Goal: Transaction & Acquisition: Register for event/course

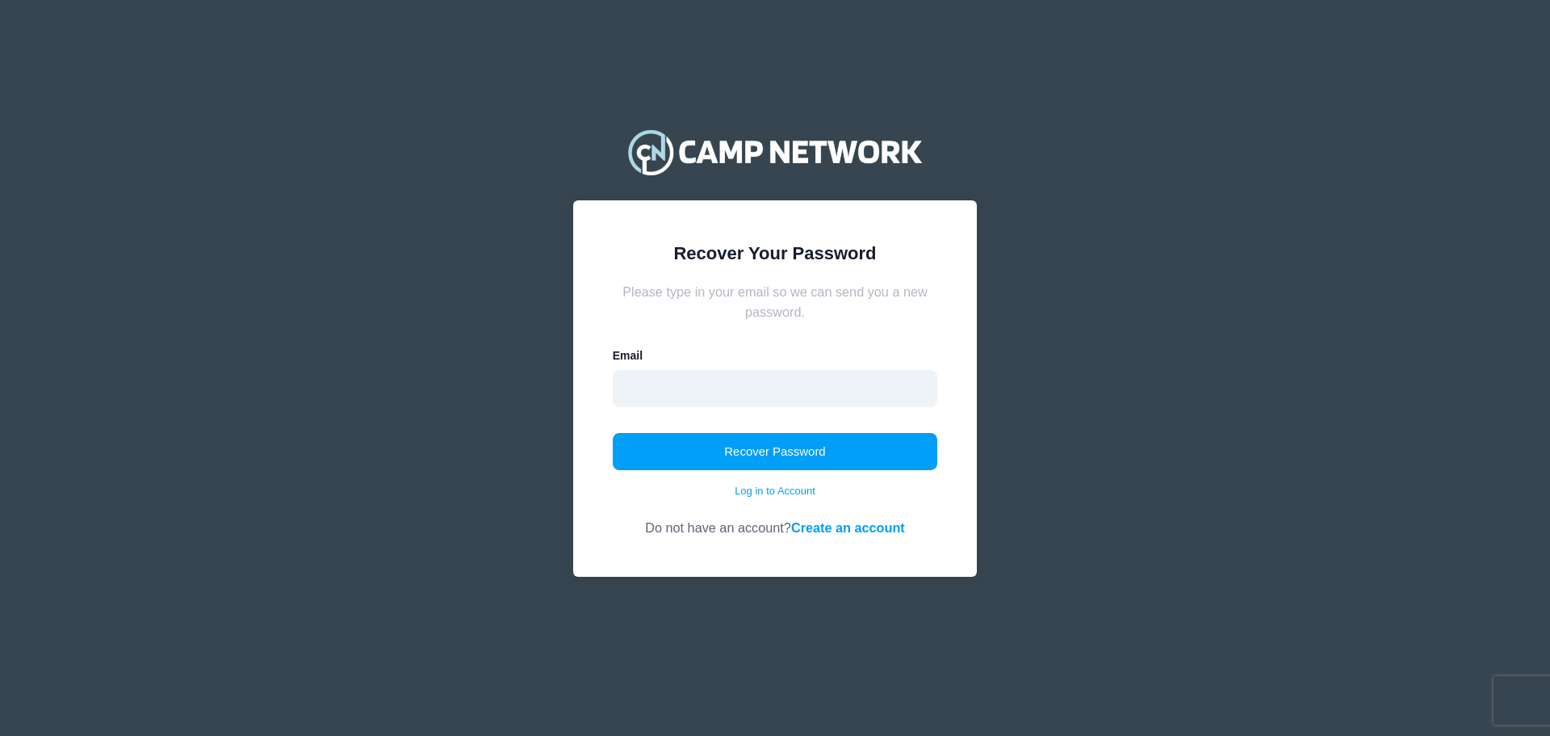
drag, startPoint x: 0, startPoint y: 0, endPoint x: 749, endPoint y: 397, distance: 848.0
click at [749, 397] on input "email" at bounding box center [775, 388] width 325 height 37
type input "julia.l.redman@gmail.com"
click at [762, 455] on button "Recover Password" at bounding box center [775, 451] width 325 height 37
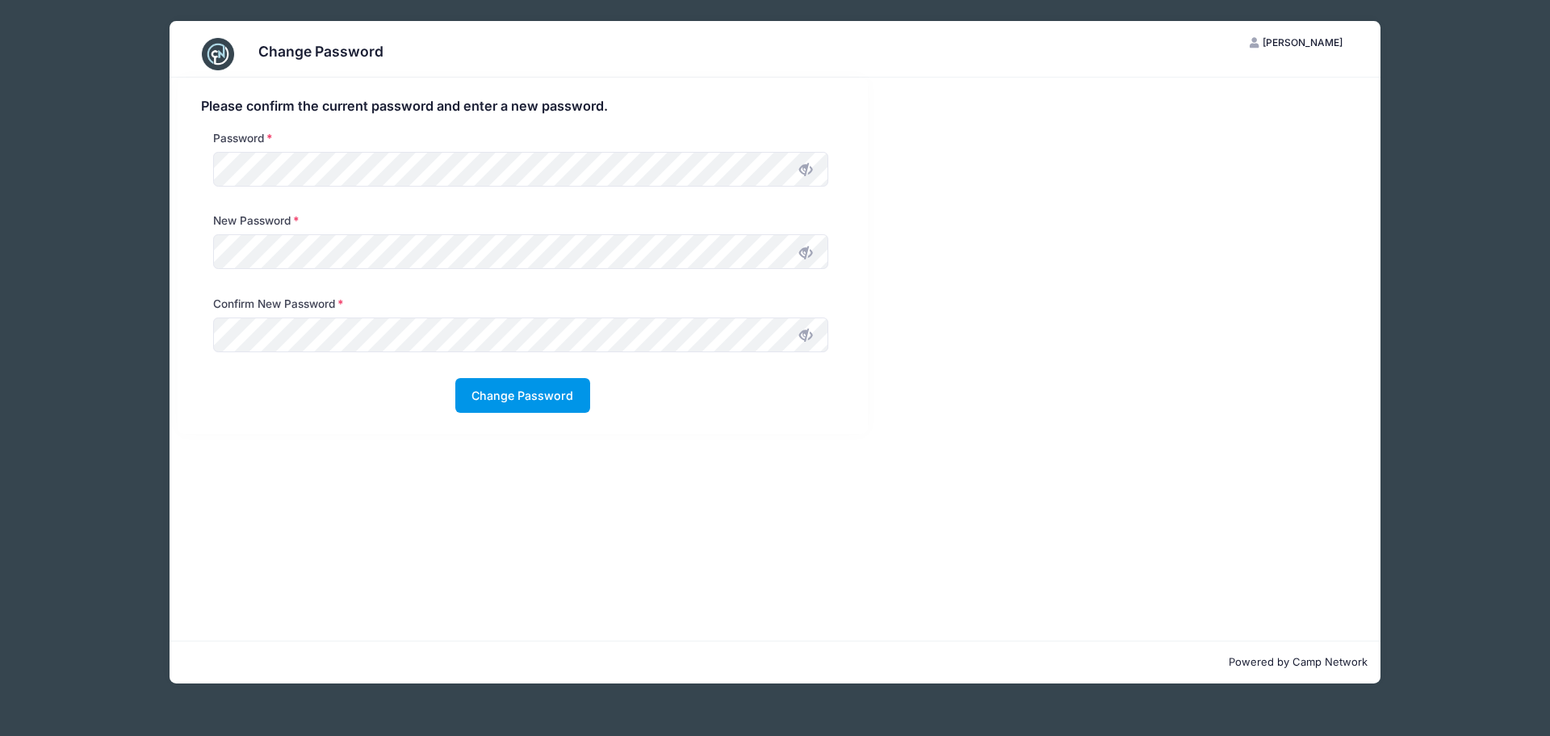
drag, startPoint x: 551, startPoint y: 393, endPoint x: 566, endPoint y: 392, distance: 14.6
click at [551, 393] on button "Change Password" at bounding box center [522, 395] width 135 height 35
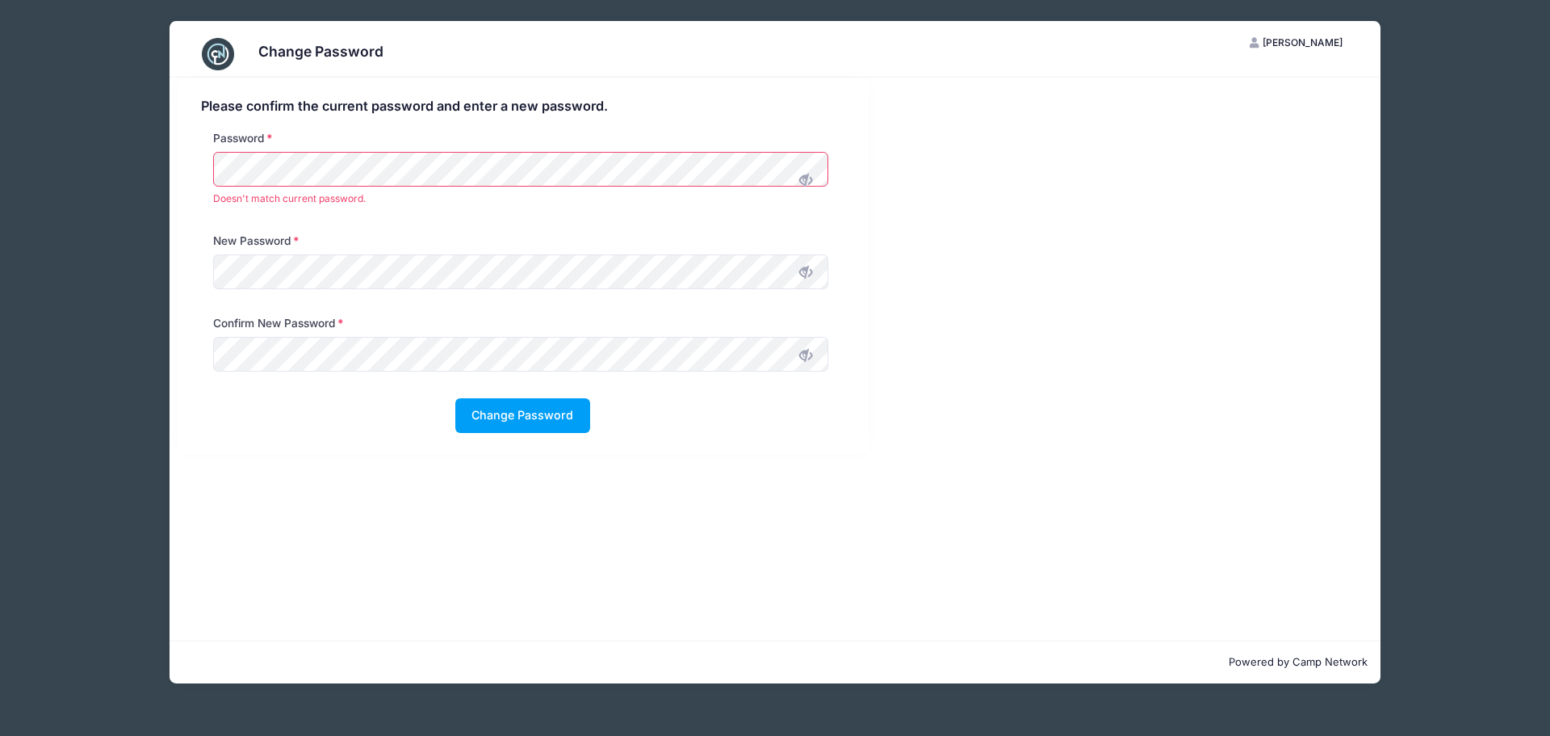
click at [97, 173] on div "Change Password JP Julia Panozzo My Account Logout Please confirm the current p…" at bounding box center [774, 352] width 1453 height 704
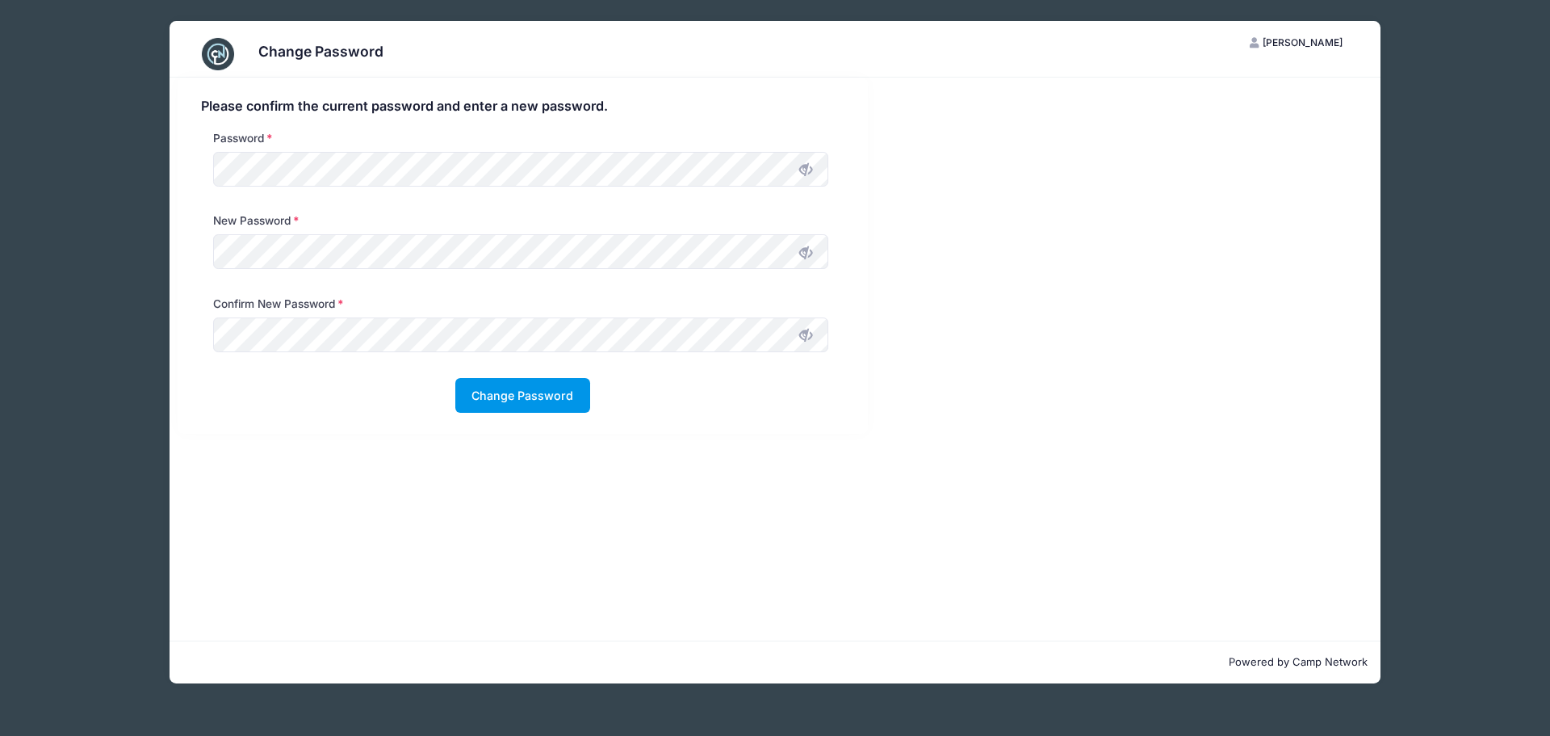
click at [527, 405] on button "Change Password" at bounding box center [522, 395] width 135 height 35
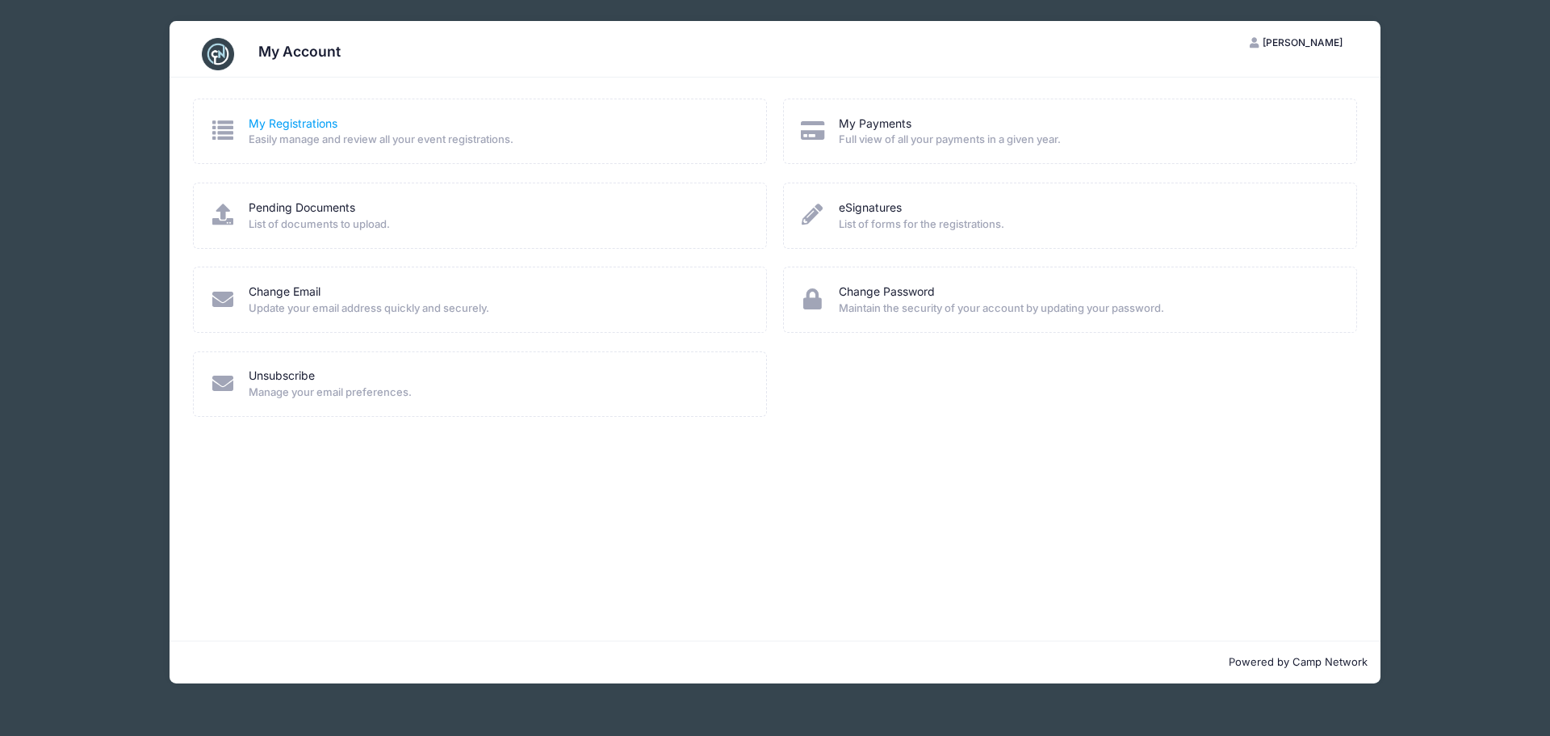
click at [268, 126] on link "My Registrations" at bounding box center [293, 123] width 89 height 17
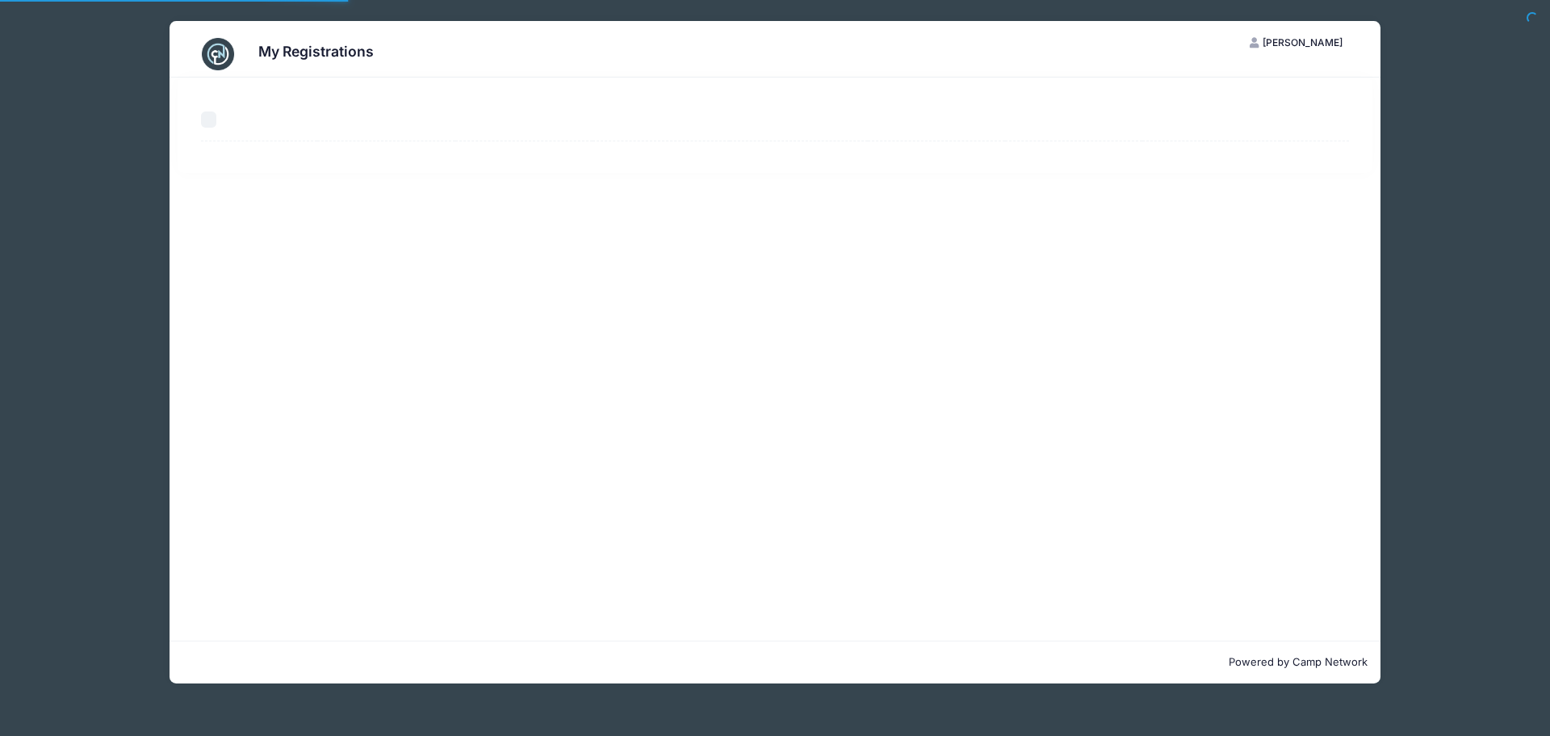
select select "50"
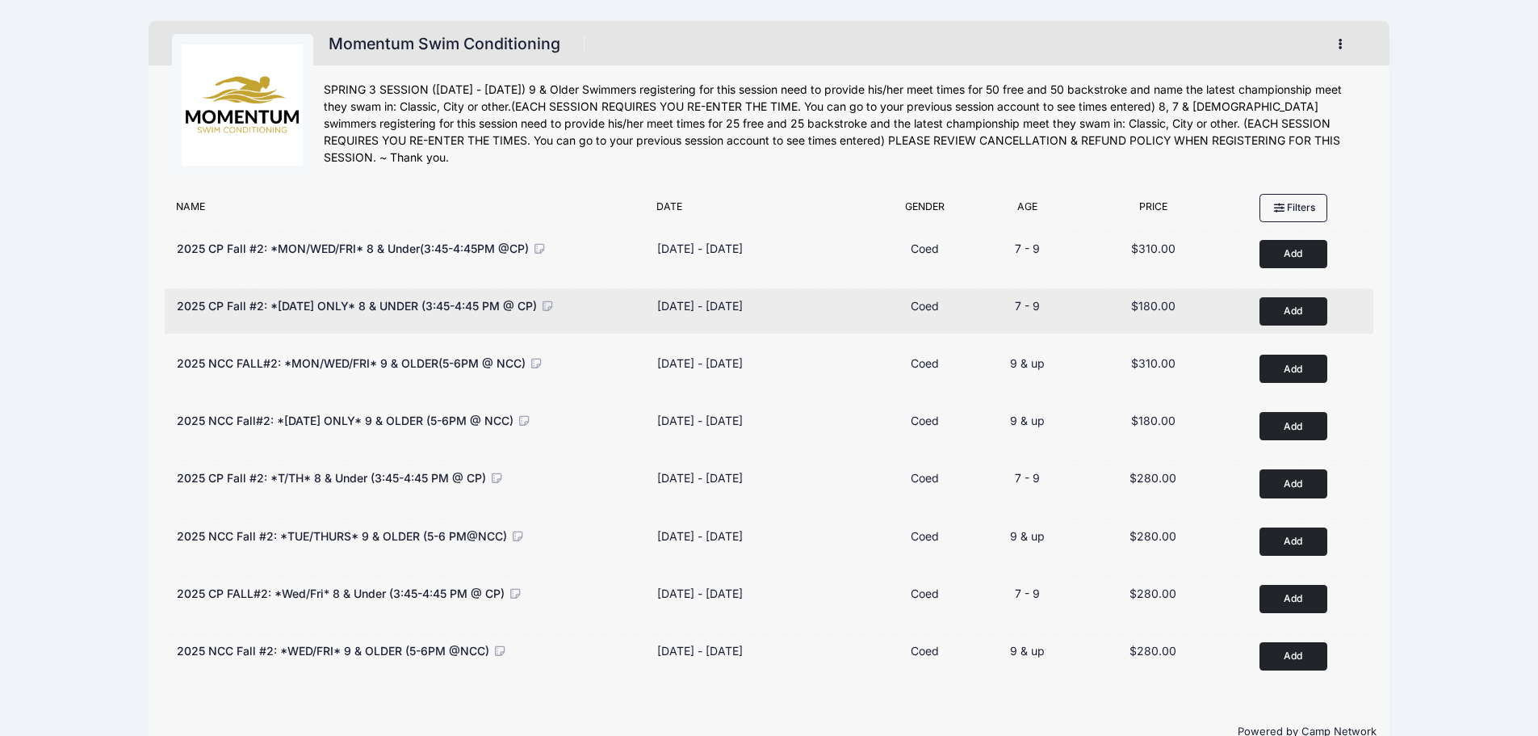
click at [1301, 307] on button "Add to Cart" at bounding box center [1294, 311] width 68 height 28
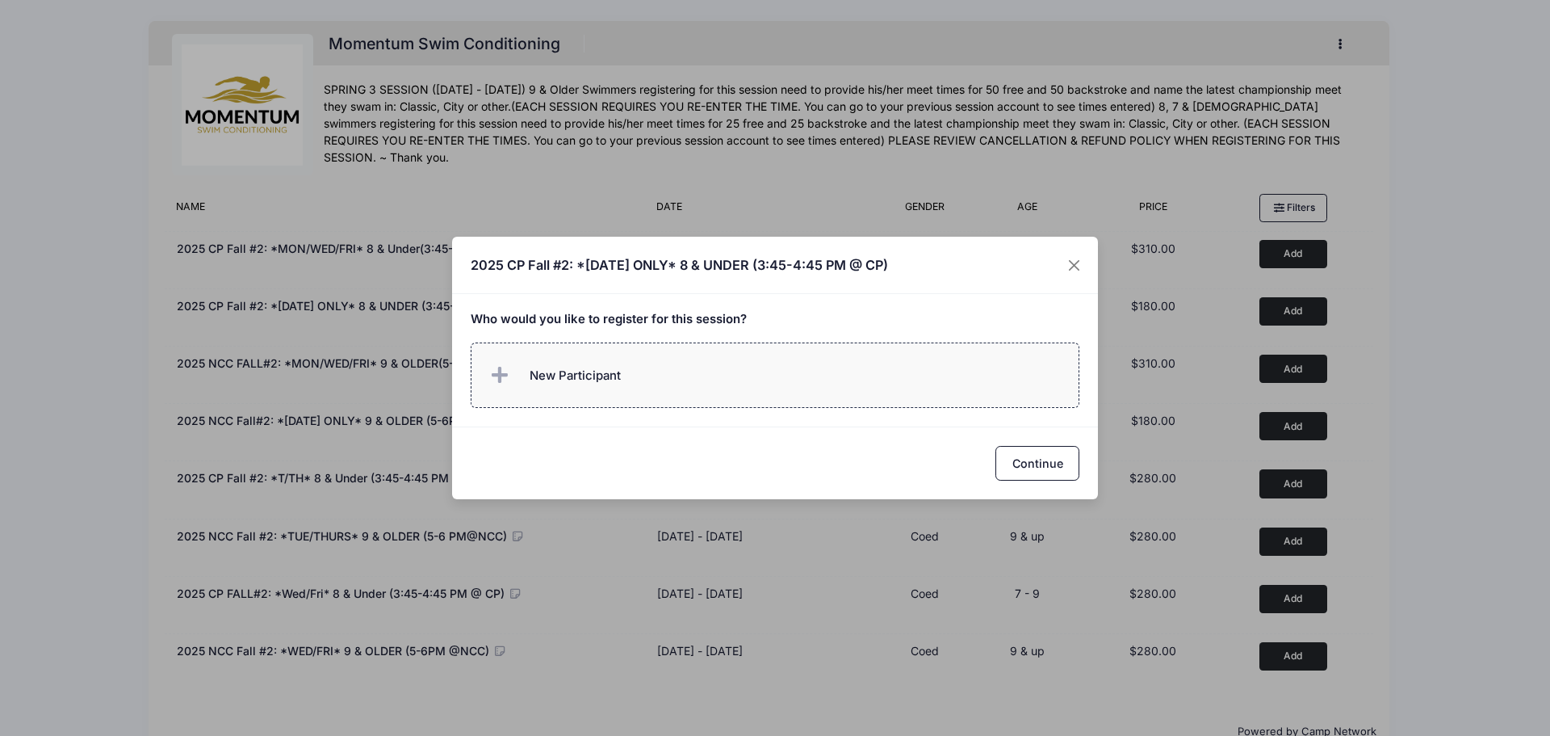
click at [546, 375] on span "New Participant" at bounding box center [575, 376] width 91 height 18
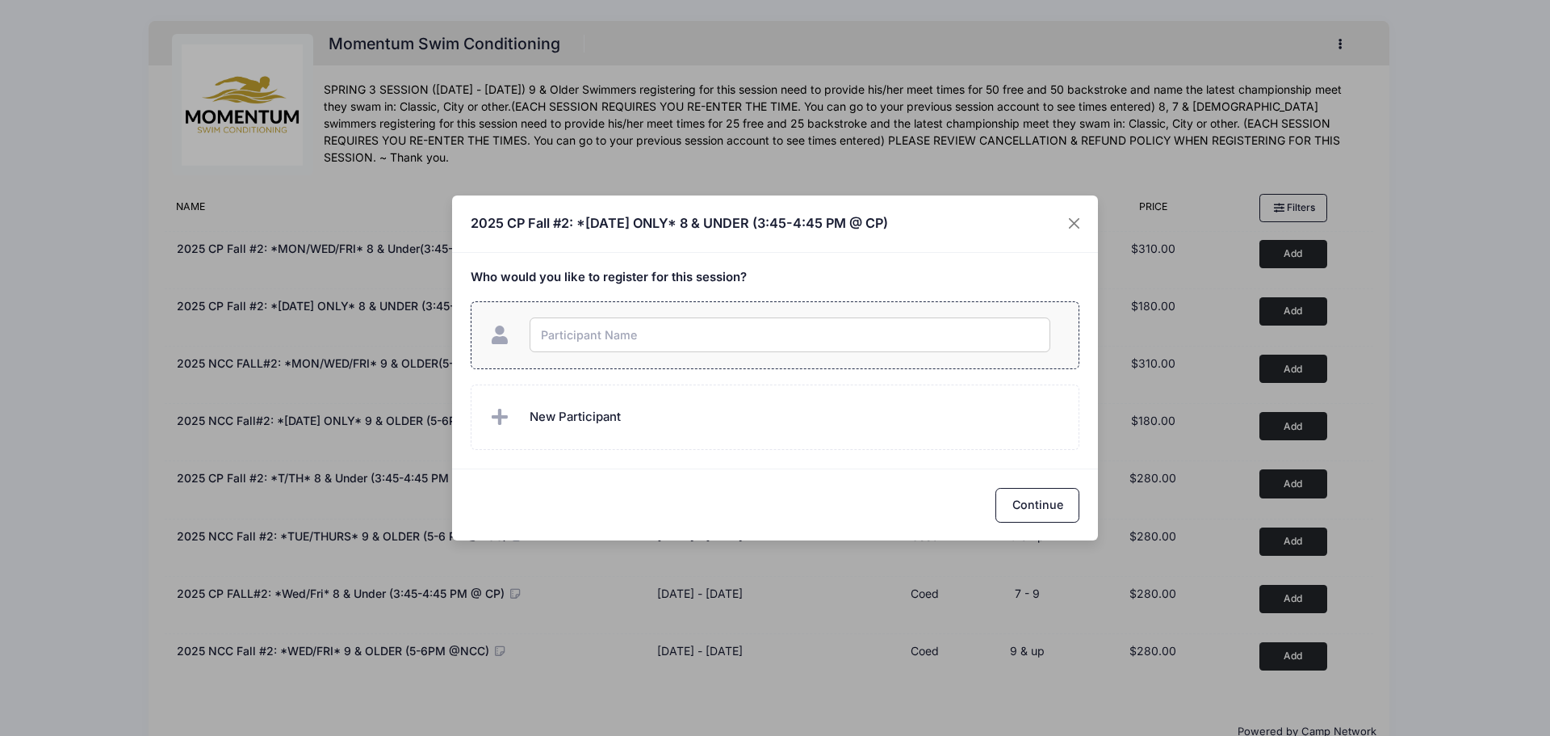
click at [572, 334] on input "text" at bounding box center [790, 334] width 521 height 35
type input "[PERSON_NAME]"
checkbox input "true"
click at [1050, 517] on button "Continue" at bounding box center [1037, 505] width 84 height 35
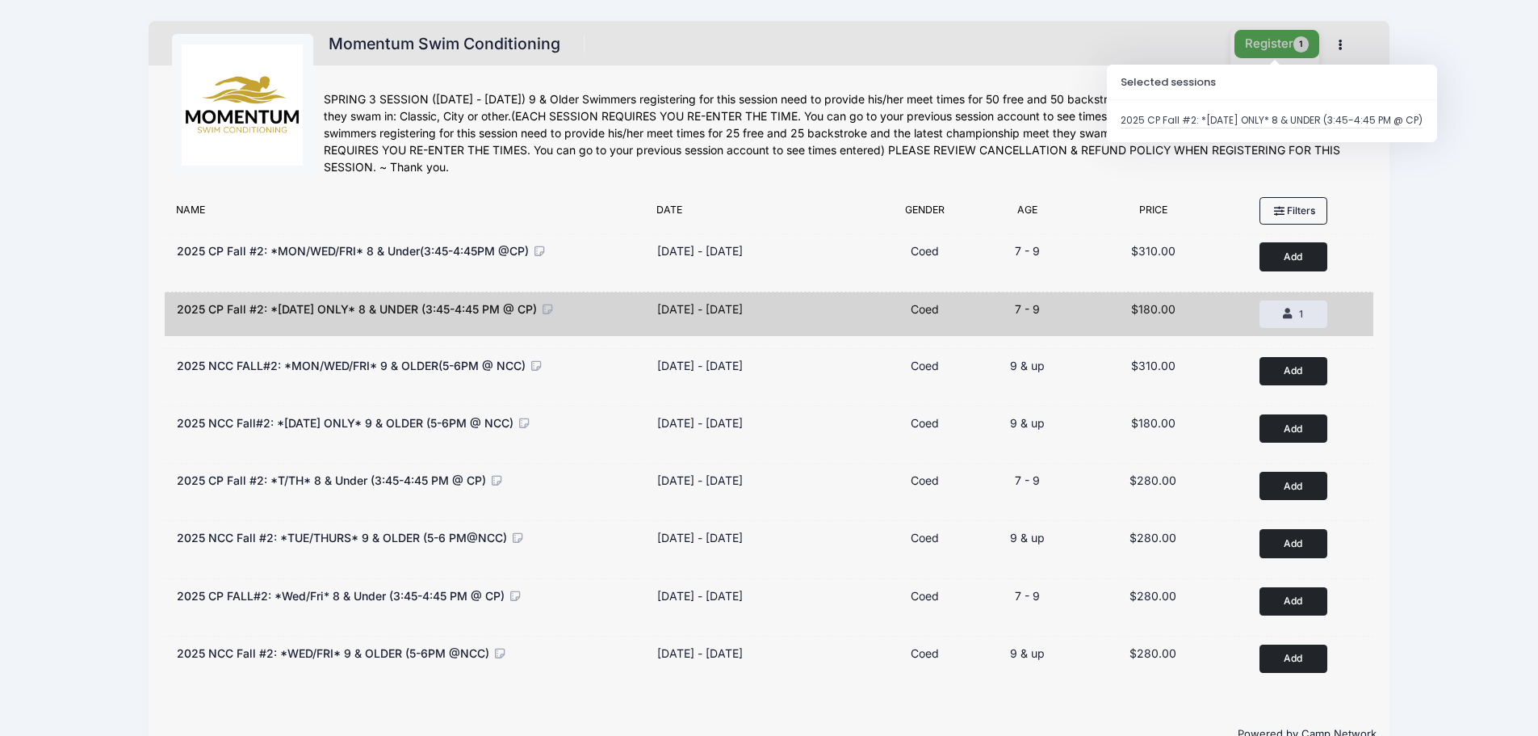
click at [1283, 48] on button "Register 1" at bounding box center [1277, 44] width 86 height 28
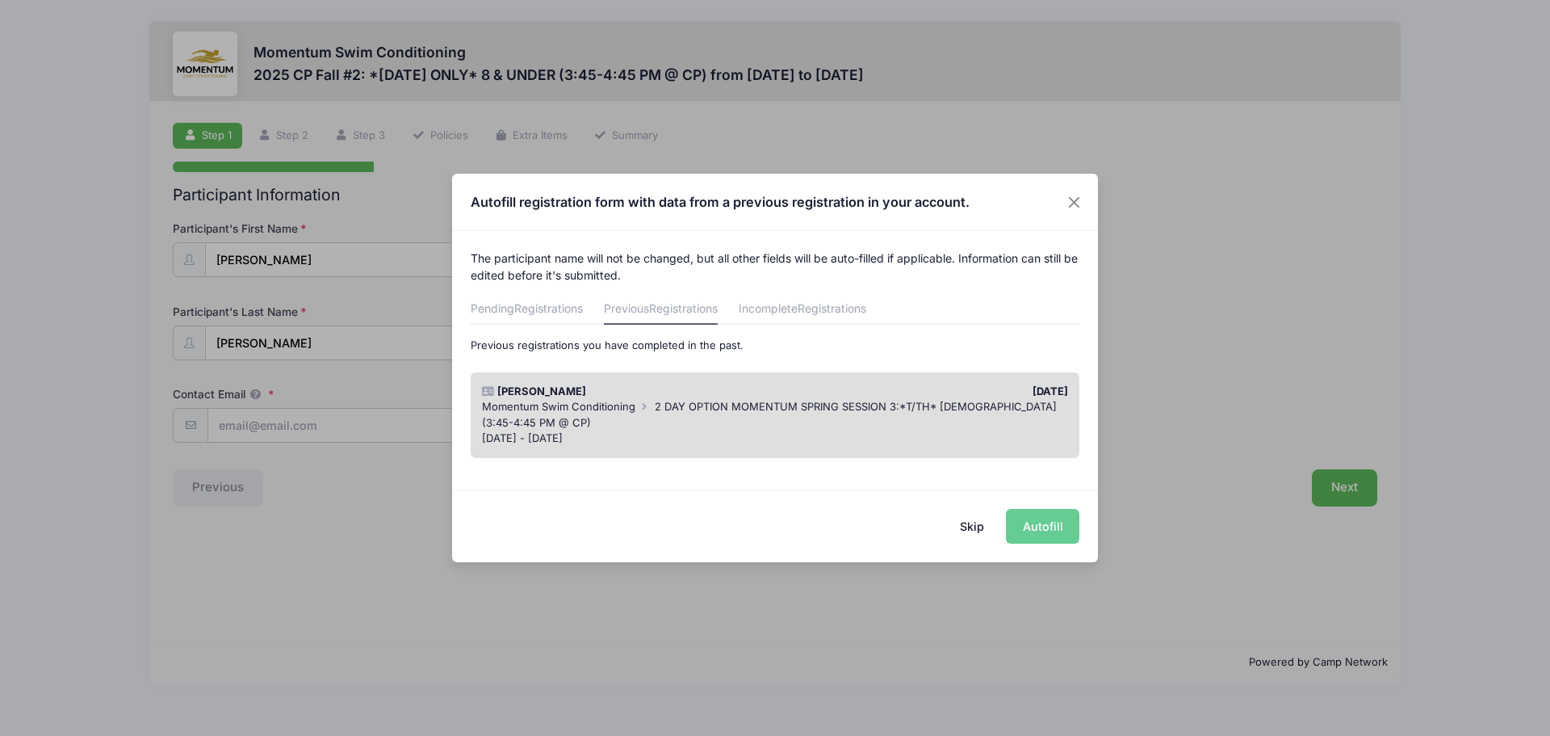
click at [979, 521] on button "Skip" at bounding box center [972, 526] width 57 height 35
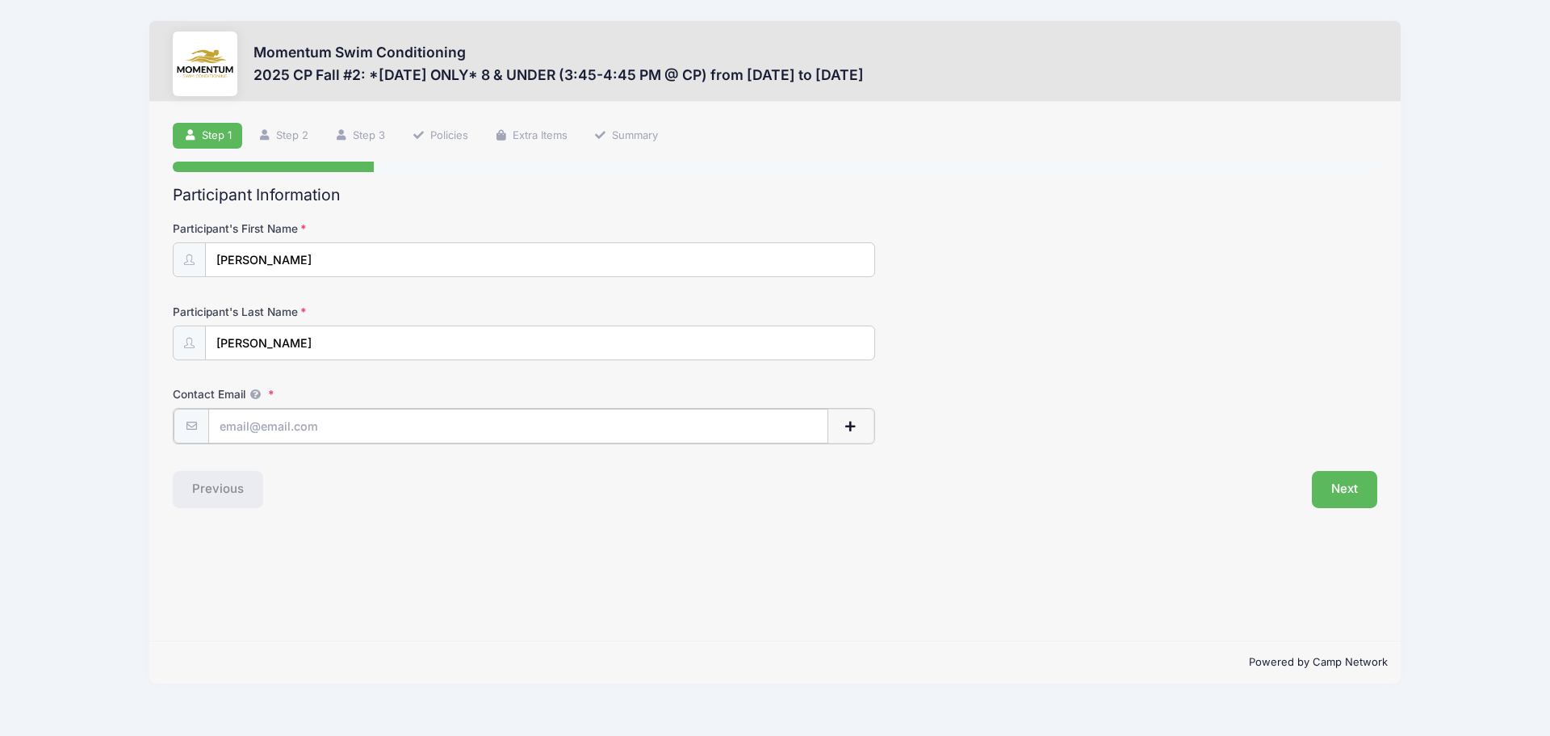
click at [303, 425] on input "Contact Email" at bounding box center [518, 426] width 620 height 35
type input "julia.l.redman@gmail.com"
click at [1344, 481] on button "Next" at bounding box center [1344, 487] width 65 height 37
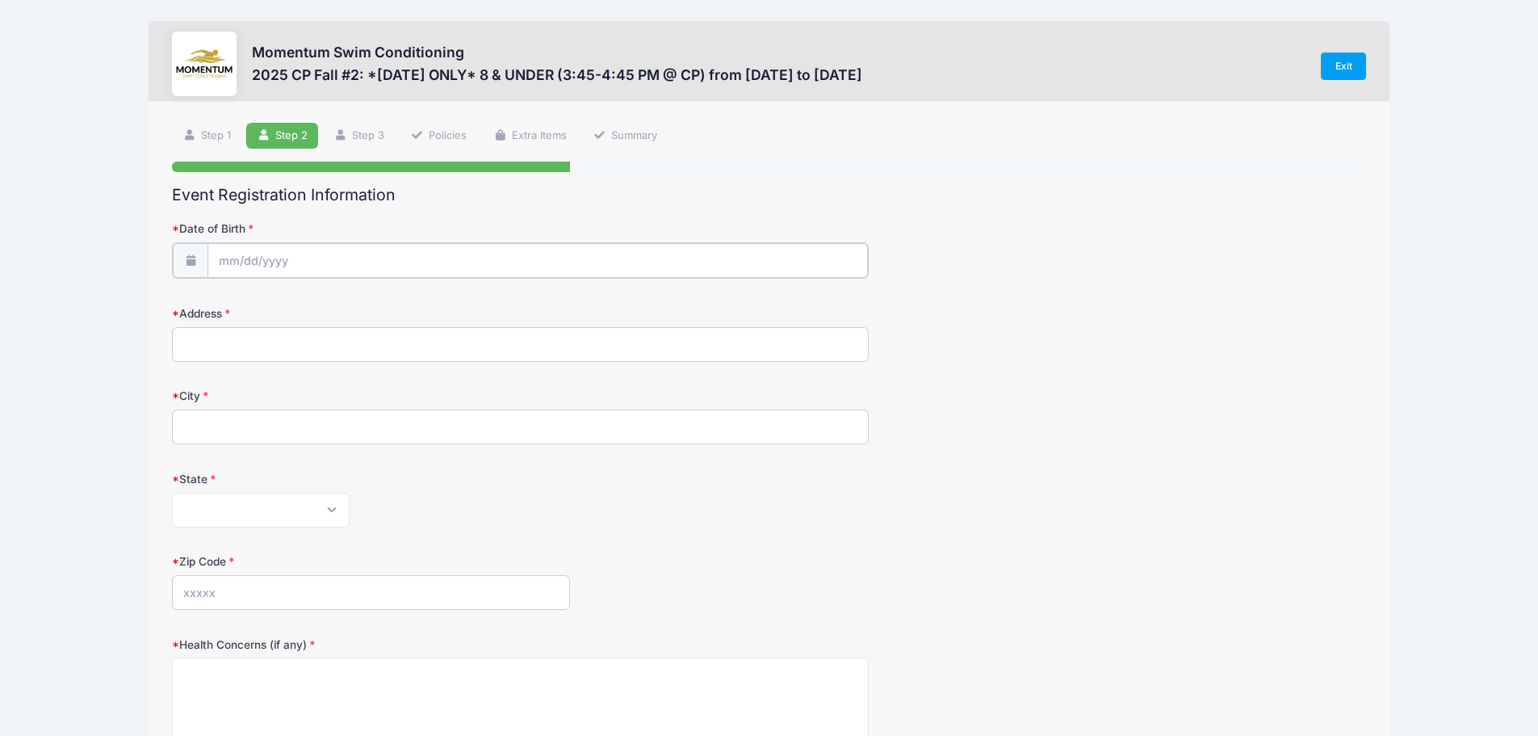
click at [243, 255] on input "Date of Birth" at bounding box center [537, 260] width 660 height 35
click at [362, 306] on input "2025" at bounding box center [359, 303] width 52 height 24
click at [375, 299] on span at bounding box center [379, 297] width 11 height 12
click at [379, 309] on span at bounding box center [379, 309] width 11 height 12
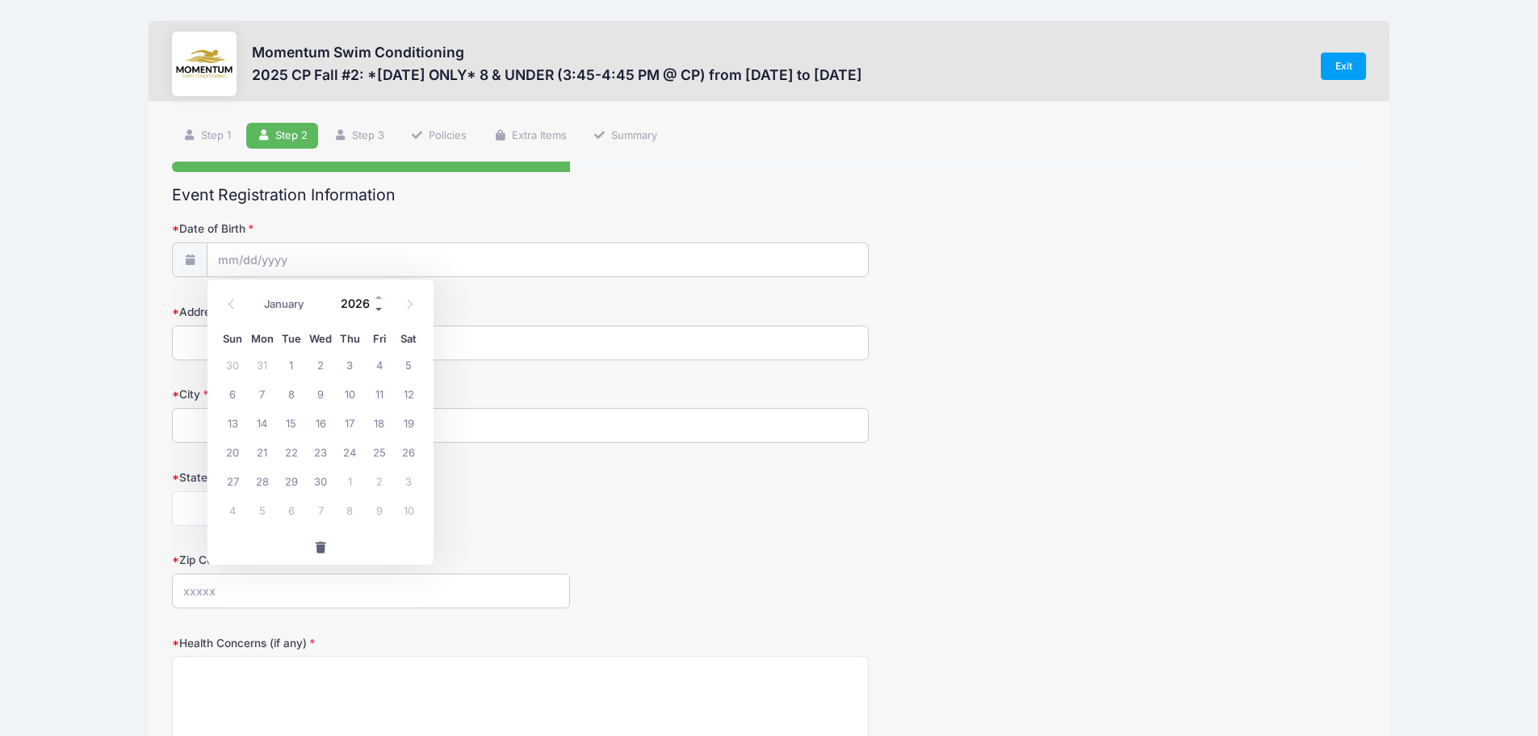
click at [379, 309] on span at bounding box center [379, 309] width 11 height 12
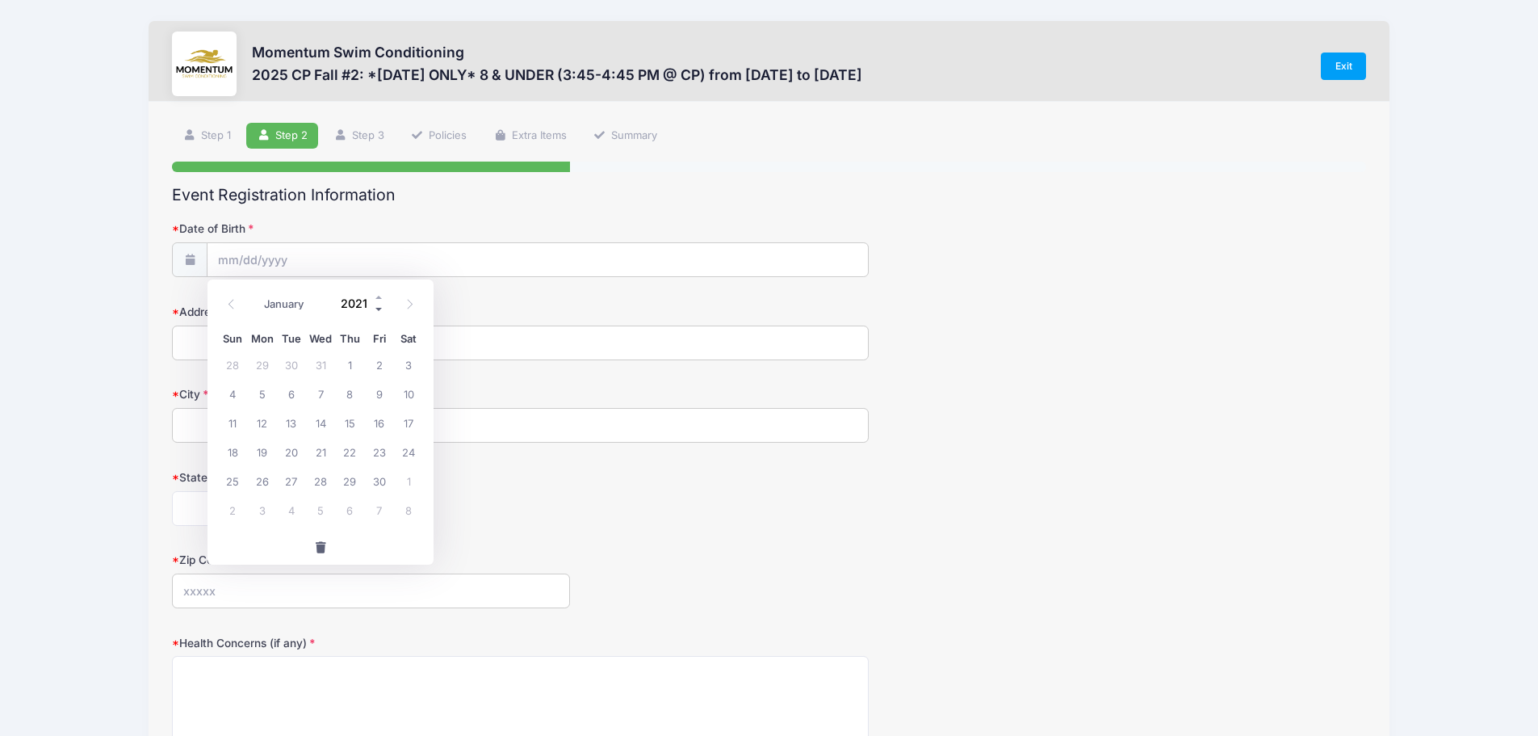
click at [380, 309] on span at bounding box center [379, 309] width 11 height 12
click at [379, 299] on span at bounding box center [379, 297] width 11 height 12
type input "2019"
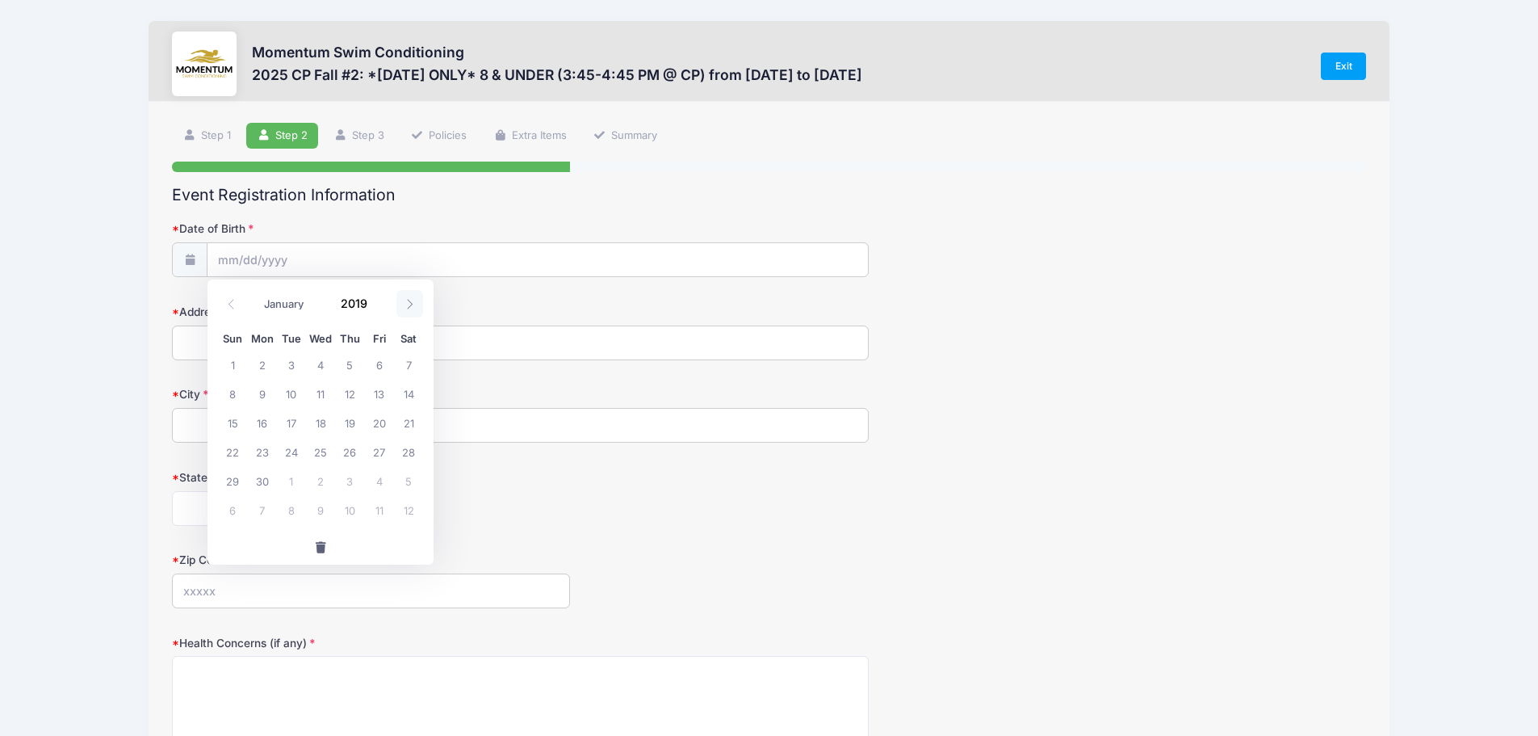
click at [412, 304] on icon at bounding box center [411, 304] width 6 height 10
click at [233, 307] on icon at bounding box center [231, 304] width 10 height 10
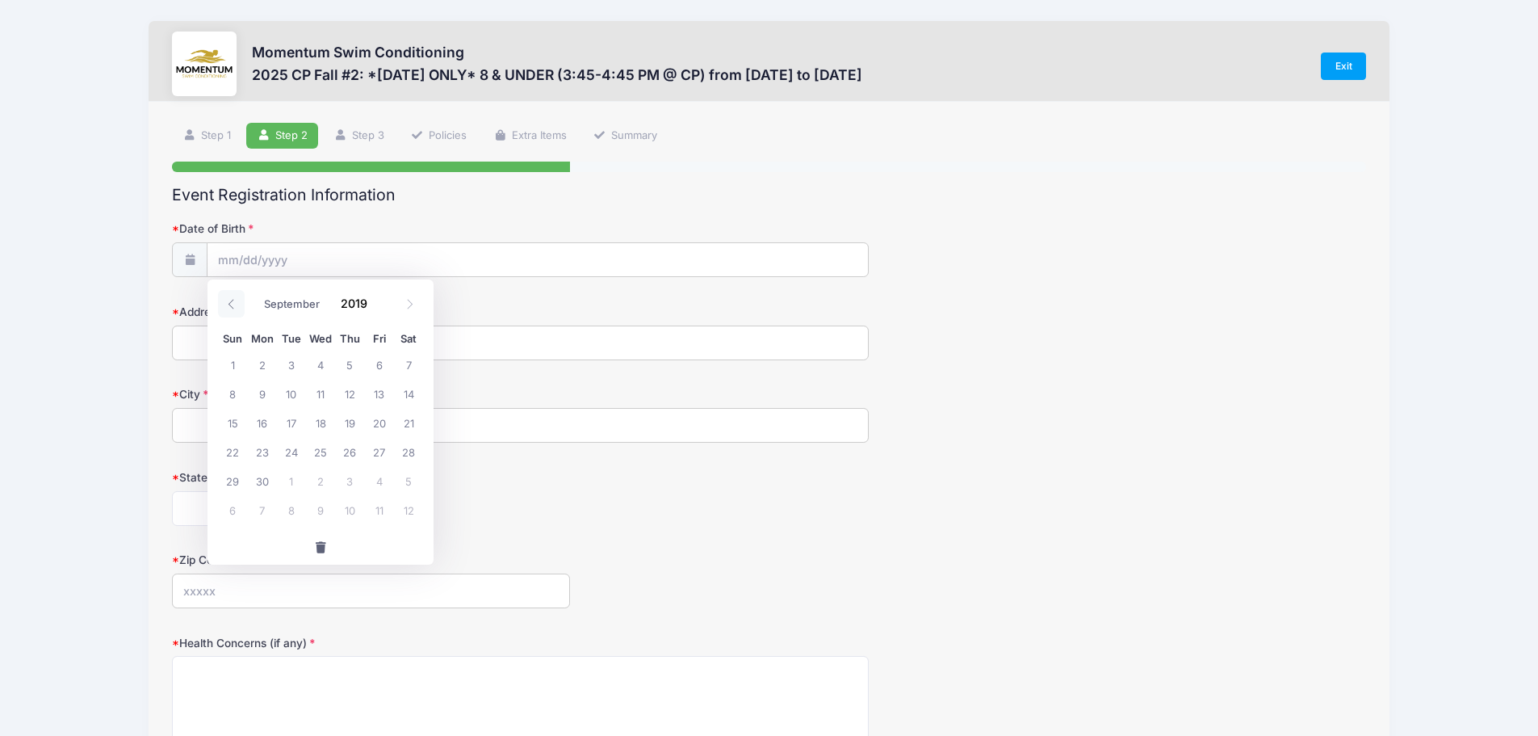
select select "7"
click at [234, 480] on span "25" at bounding box center [232, 480] width 29 height 29
type input "08/25/2019"
click at [202, 348] on input "Address" at bounding box center [520, 342] width 697 height 35
type input "396 Glen Echo Road"
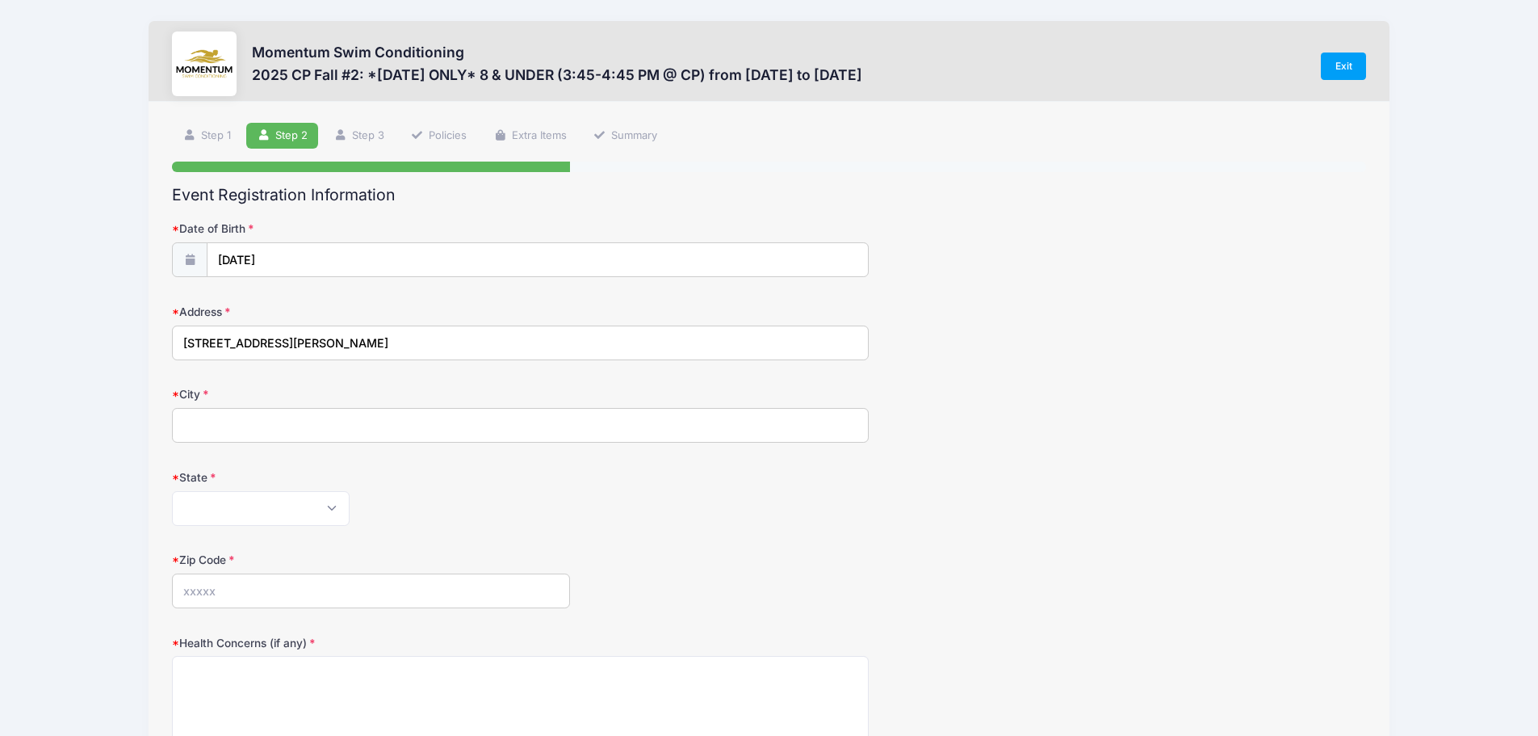
click at [210, 434] on input "City" at bounding box center [520, 425] width 697 height 35
type input "Naperville"
select select "IL"
click at [241, 595] on input "Zip Code" at bounding box center [371, 590] width 398 height 35
type input "60565"
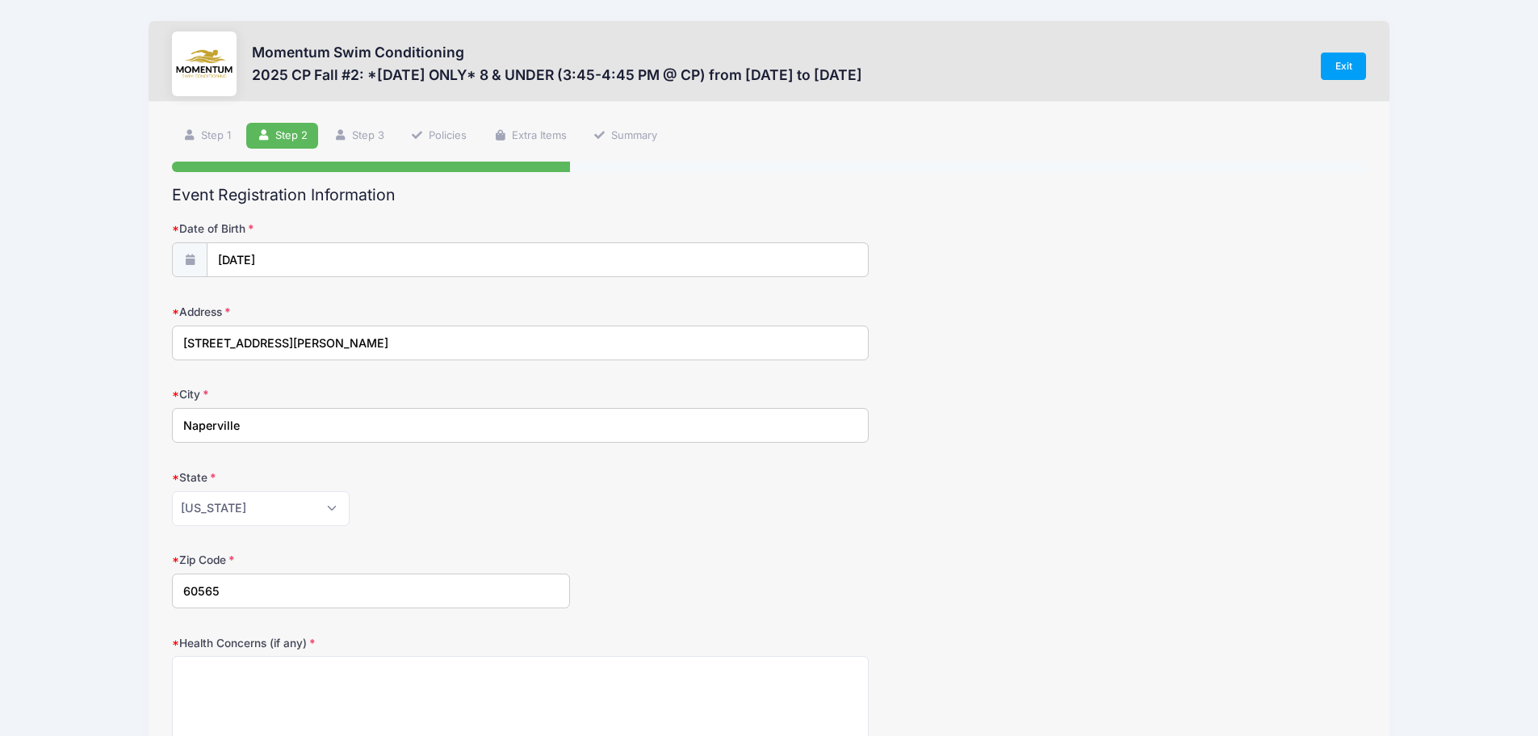
click at [642, 532] on form "Date of Birth 08/25/2019 Address 396 Glen Echo Road City Naperville State Alaba…" at bounding box center [769, 565] width 1194 height 691
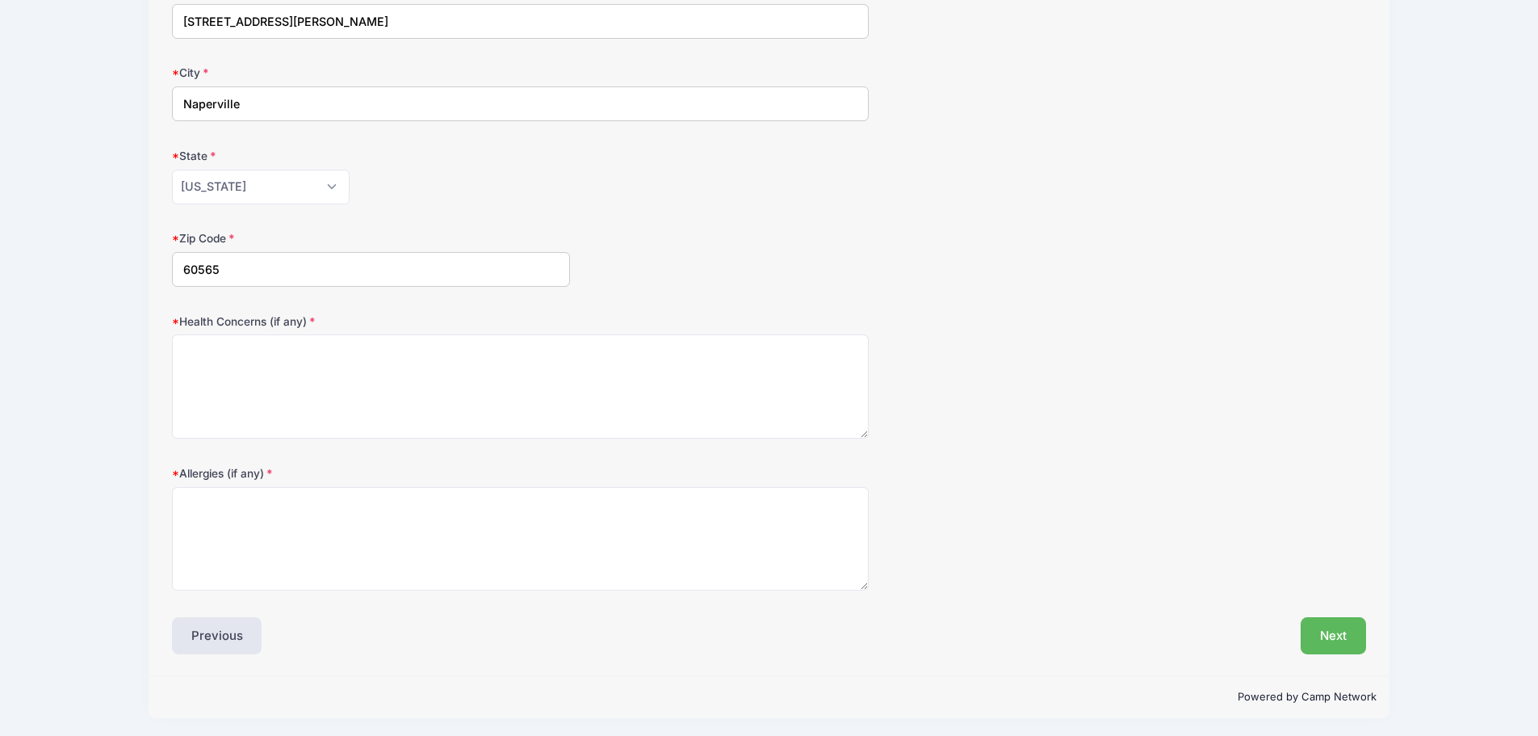
scroll to position [325, 0]
click at [271, 378] on textarea "Health Concerns (if any)" at bounding box center [520, 383] width 697 height 104
type textarea "NA"
click at [240, 513] on textarea "Allergies (if any)" at bounding box center [520, 536] width 697 height 104
type textarea "NA"
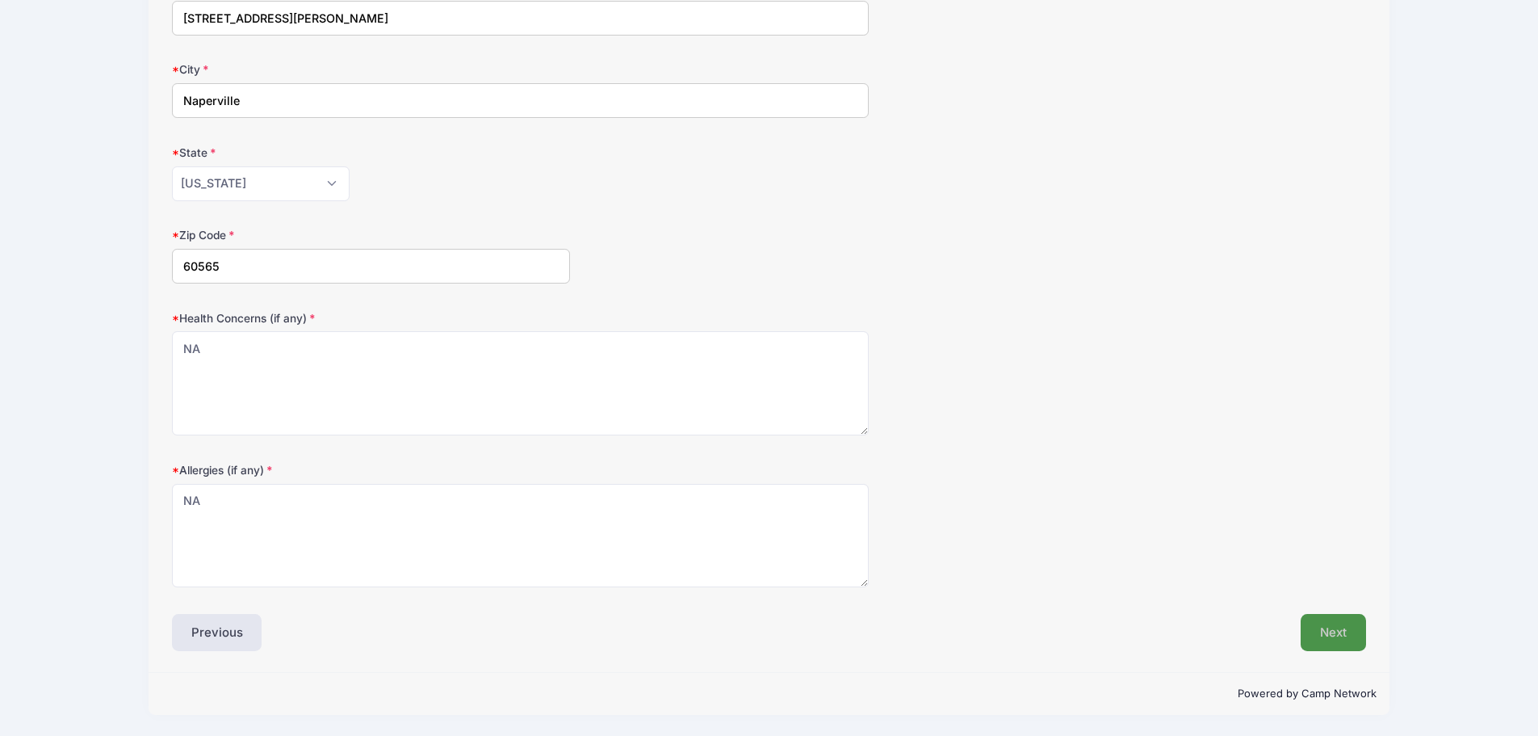
click at [1340, 628] on button "Next" at bounding box center [1333, 632] width 65 height 37
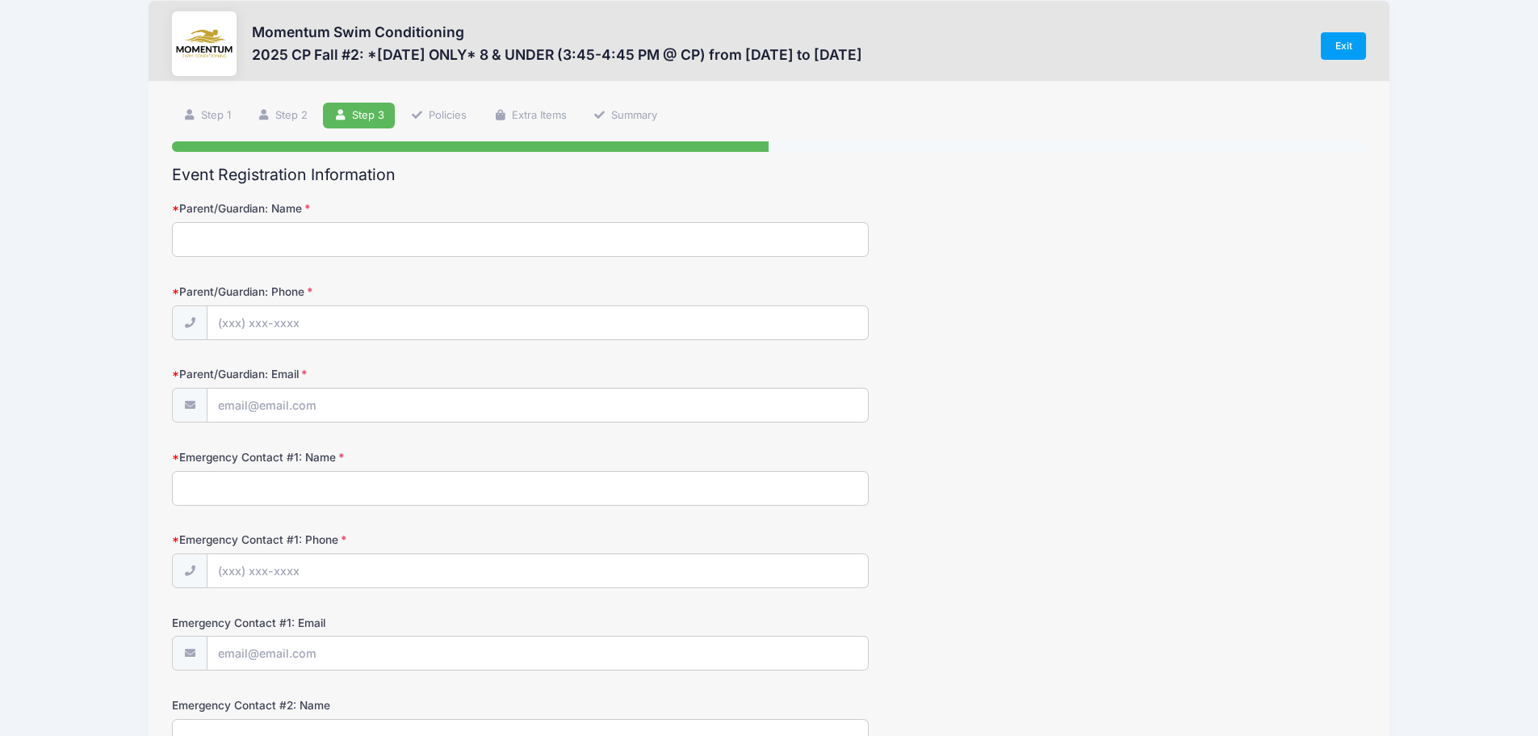
scroll to position [0, 0]
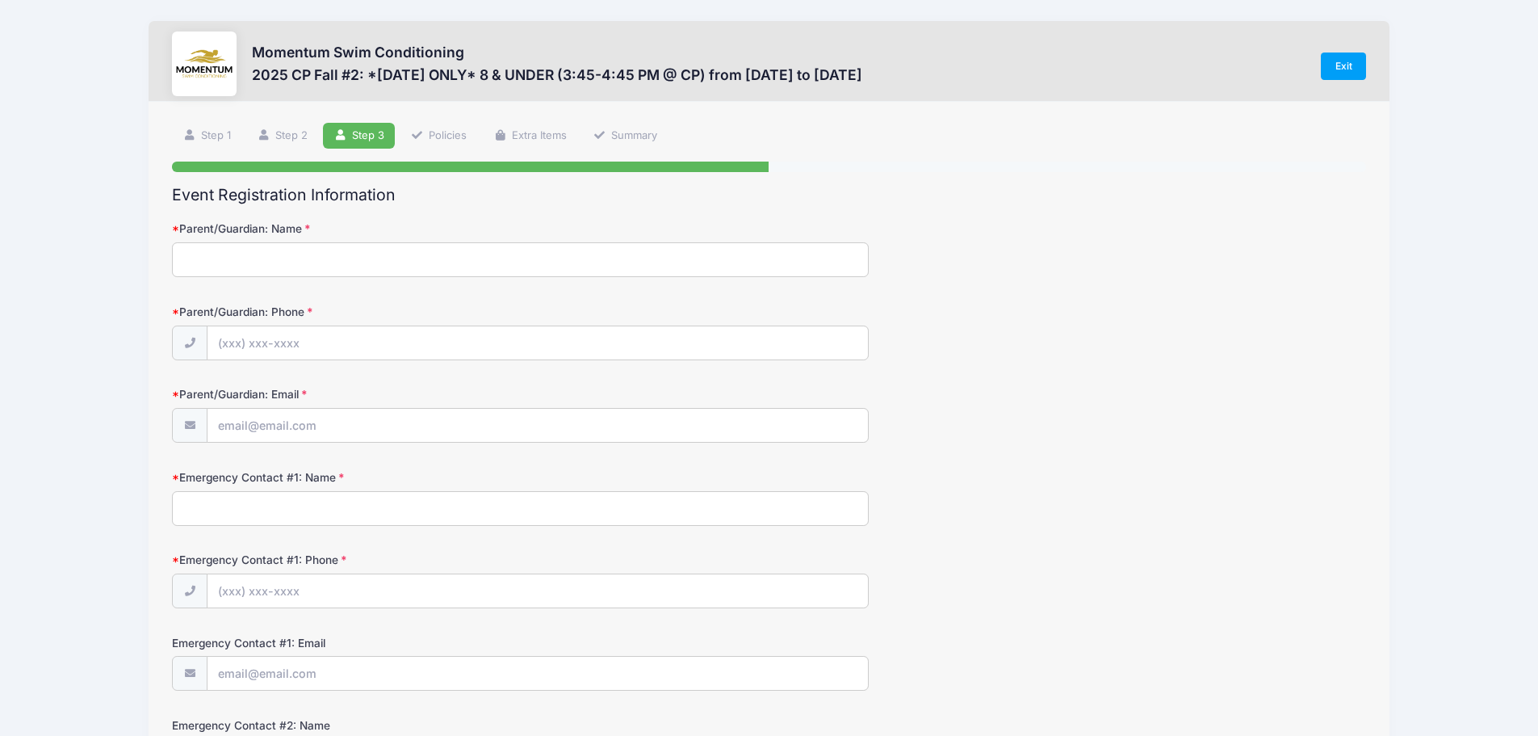
click at [291, 257] on input "Parent/Guardian: Name" at bounding box center [520, 259] width 697 height 35
type input "Julia Panozzo"
click at [269, 330] on input "Parent/Guardian: Phone" at bounding box center [537, 343] width 660 height 35
type input "(612) 418-5115"
click at [406, 417] on input "Parent/Guardian: Email" at bounding box center [537, 426] width 660 height 35
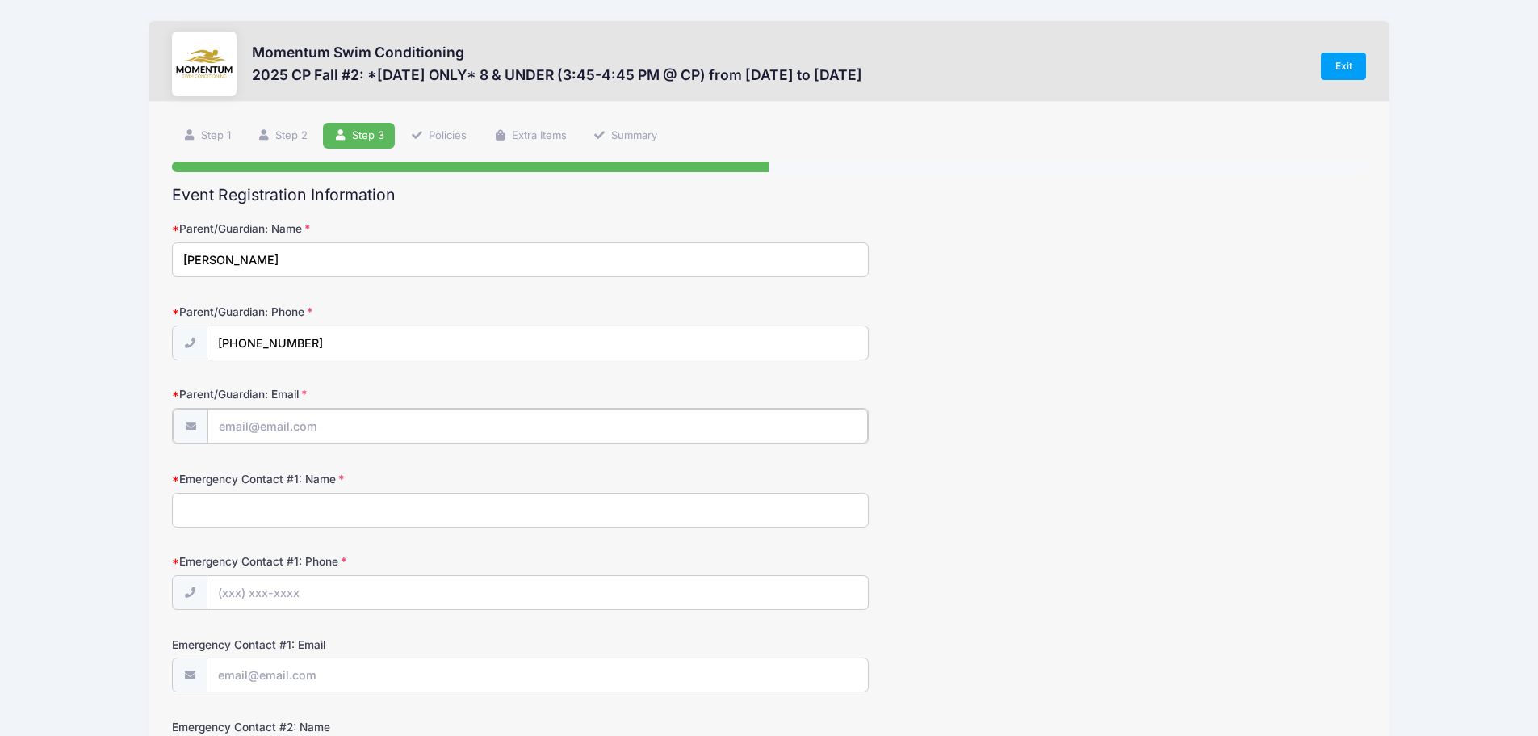
type input "julia.l.redman@gmail.com"
click at [319, 515] on input "Emergency Contact #1: Name" at bounding box center [520, 508] width 697 height 35
type input "E"
type input "David Panozzo"
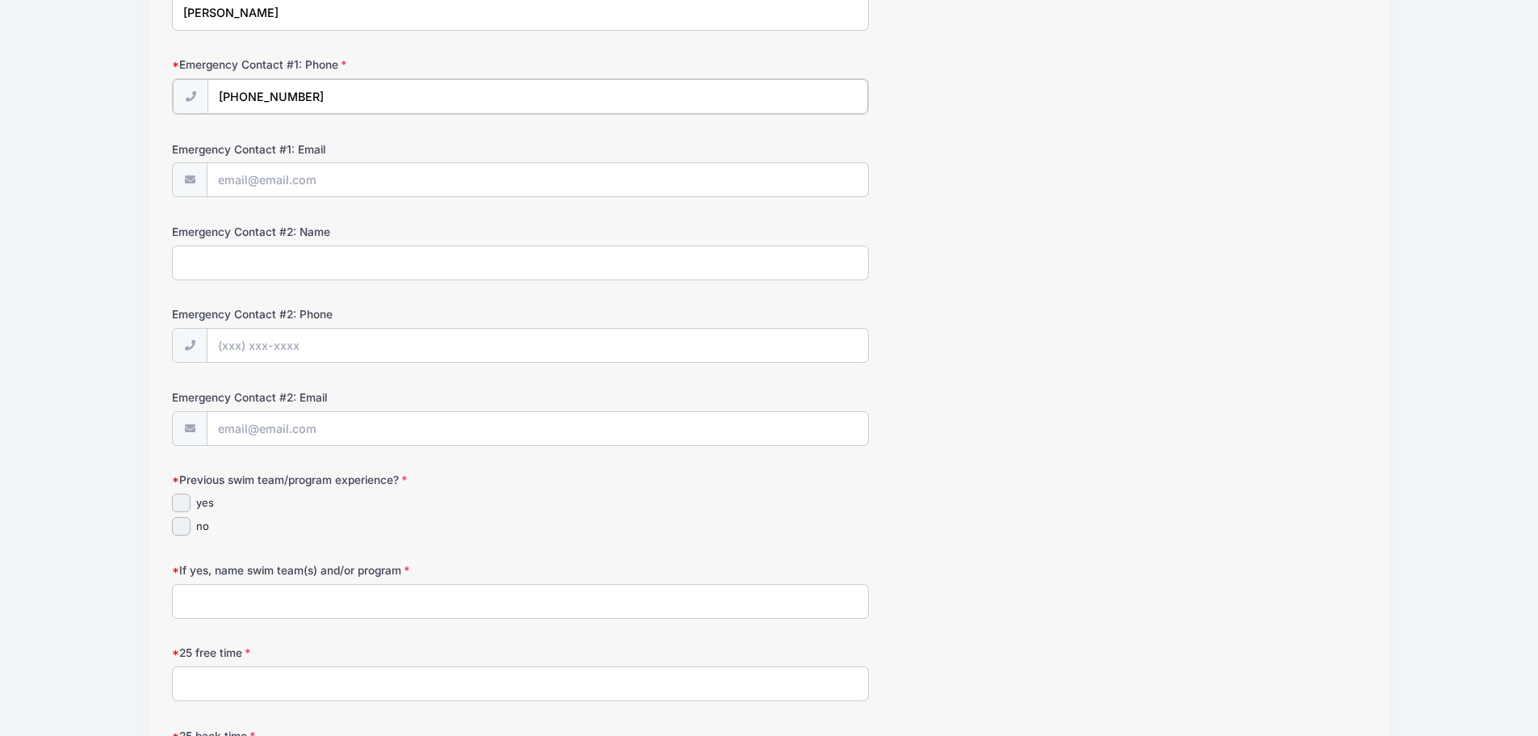
scroll to position [565, 0]
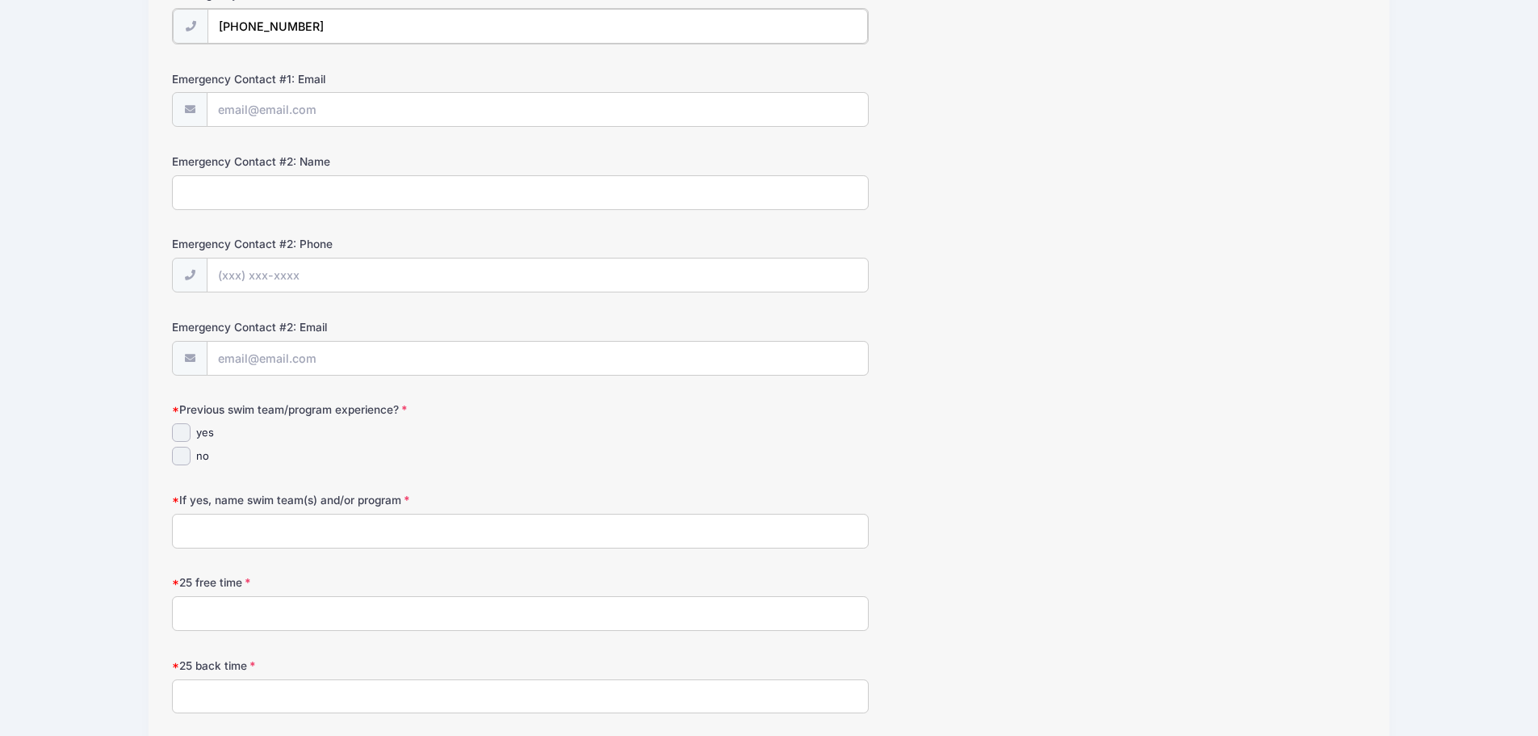
type input "(847) 913-2934"
click at [183, 431] on input "yes" at bounding box center [181, 430] width 19 height 19
checkbox input "true"
click at [247, 533] on input "If yes, name swim team(s) and/or program" at bounding box center [520, 529] width 697 height 35
type input "Naper Carriage Hill Cardinals"
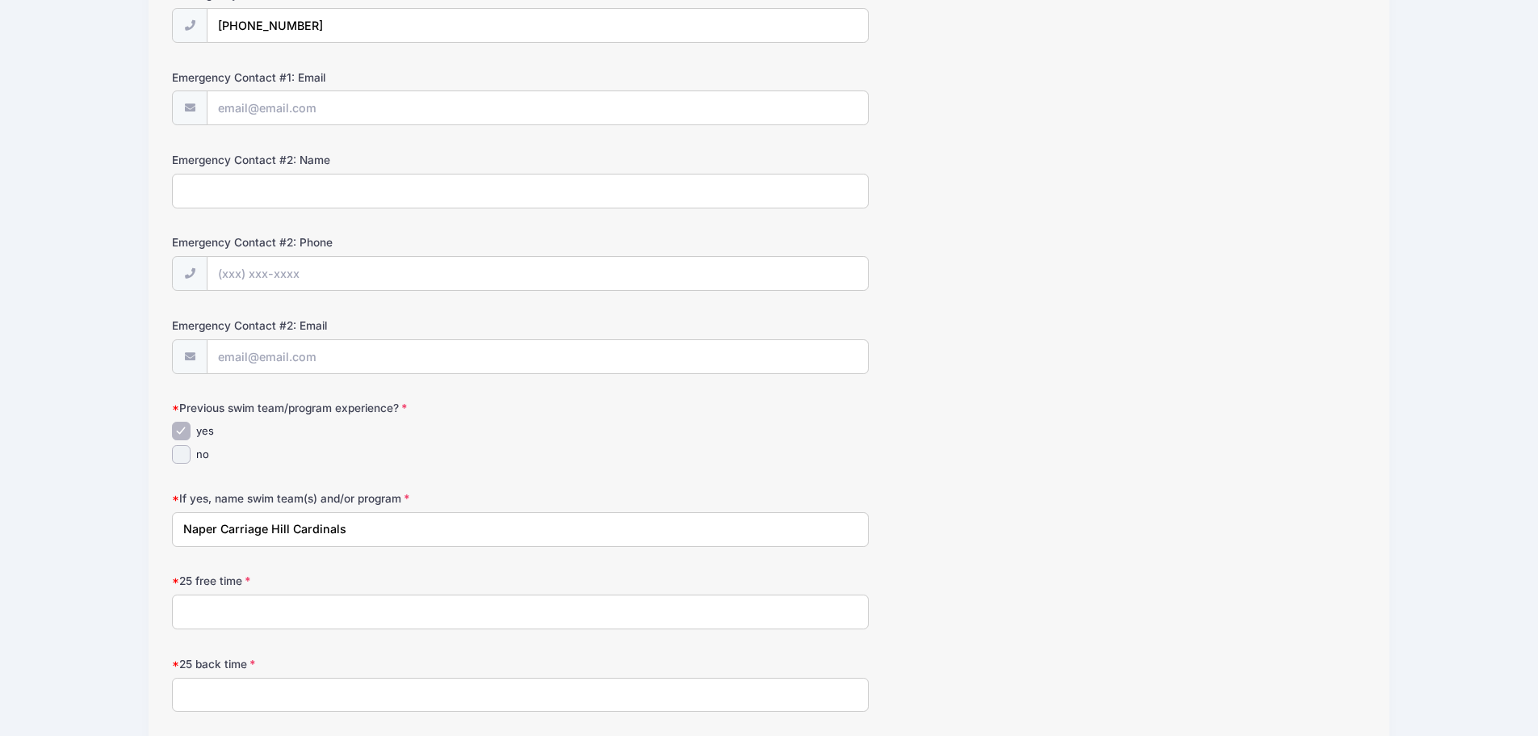
click at [235, 612] on input "25 free time" at bounding box center [520, 611] width 697 height 35
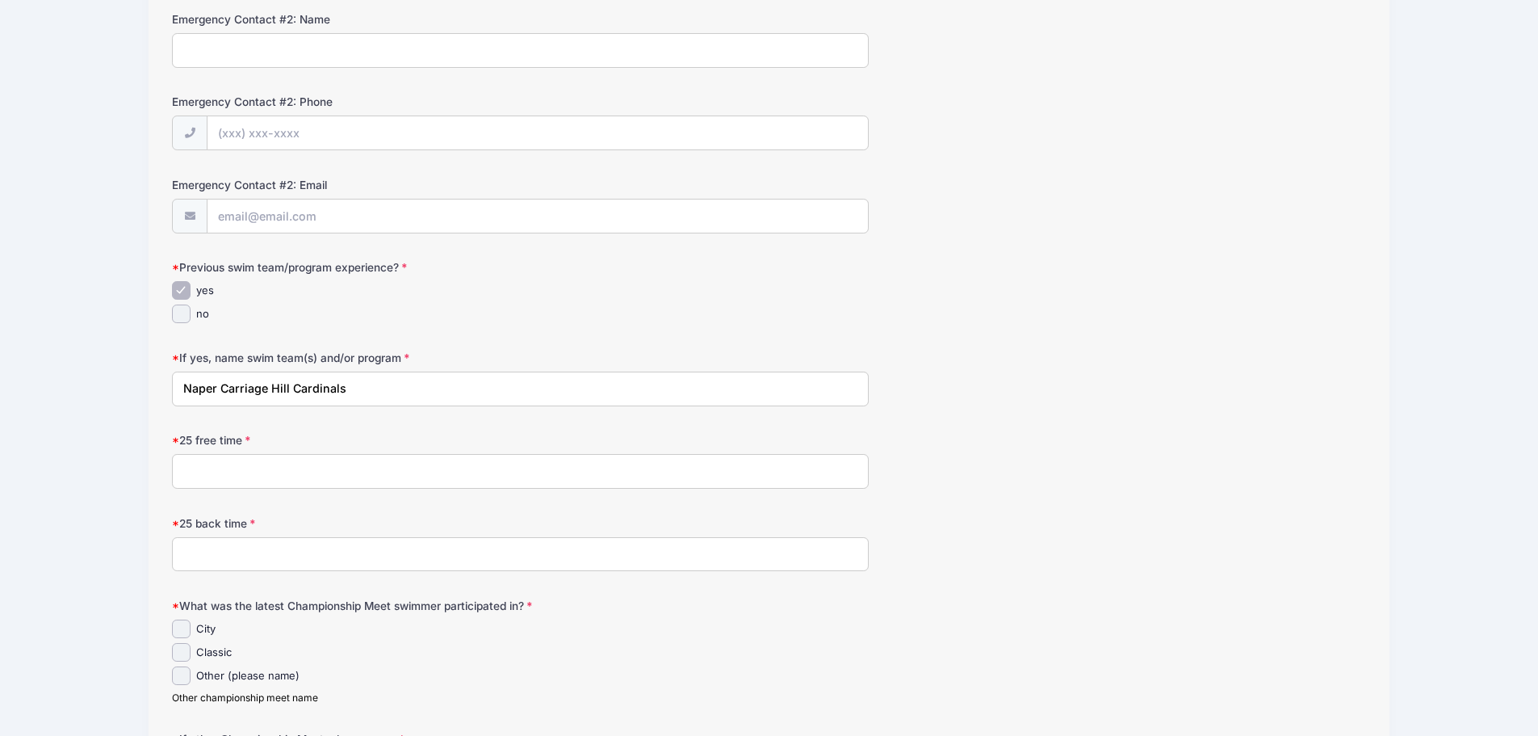
scroll to position [727, 0]
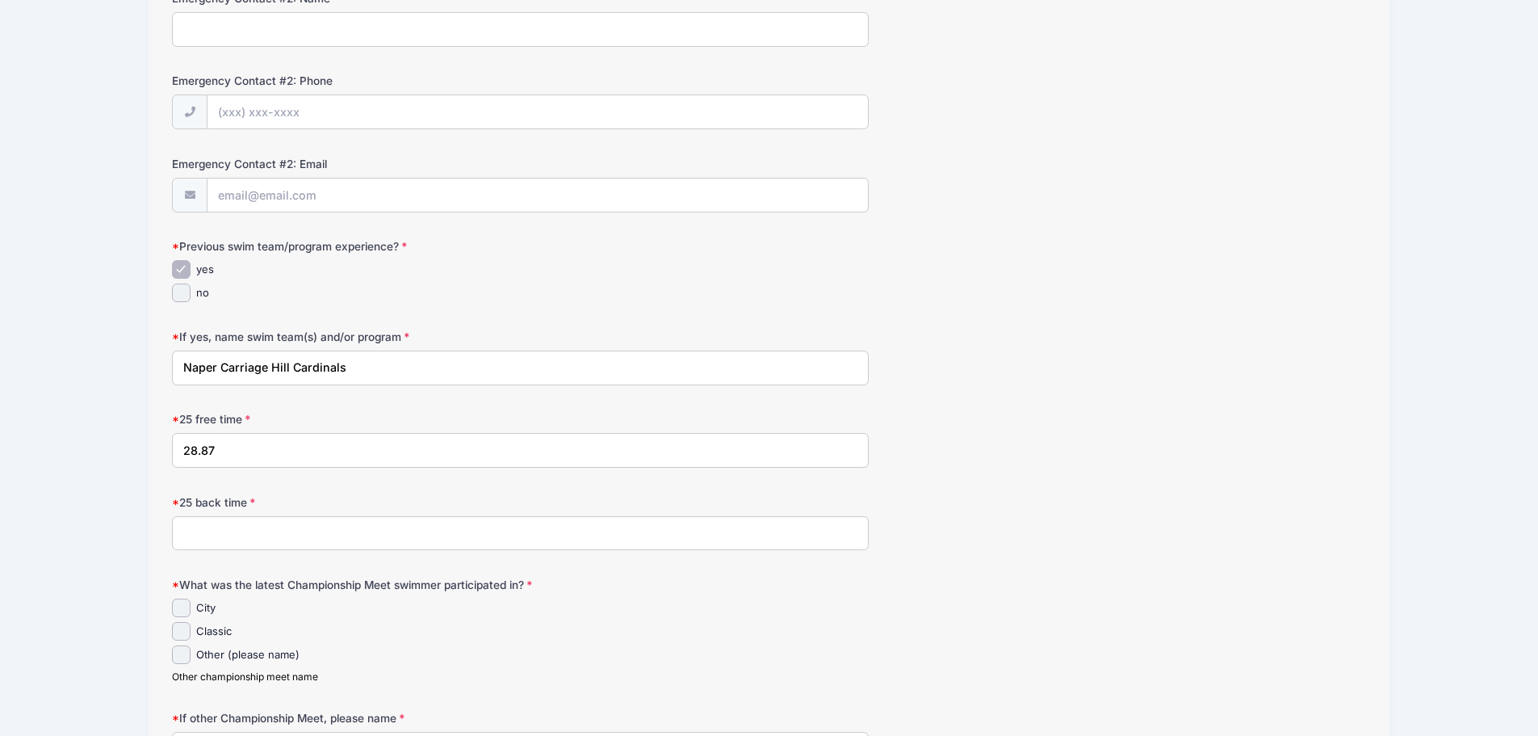
type input "28.87"
click at [223, 541] on input "25 back time" at bounding box center [520, 533] width 697 height 35
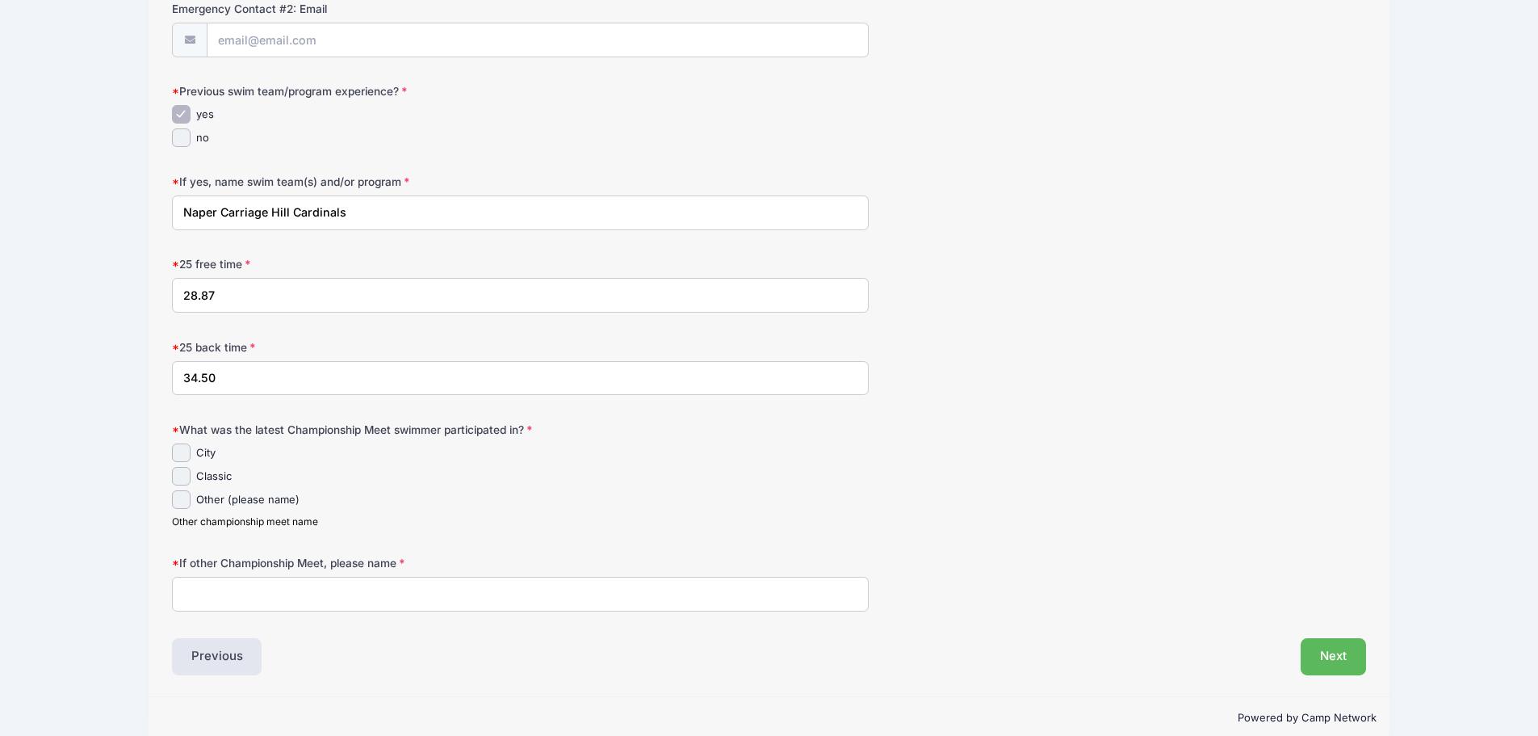
scroll to position [888, 0]
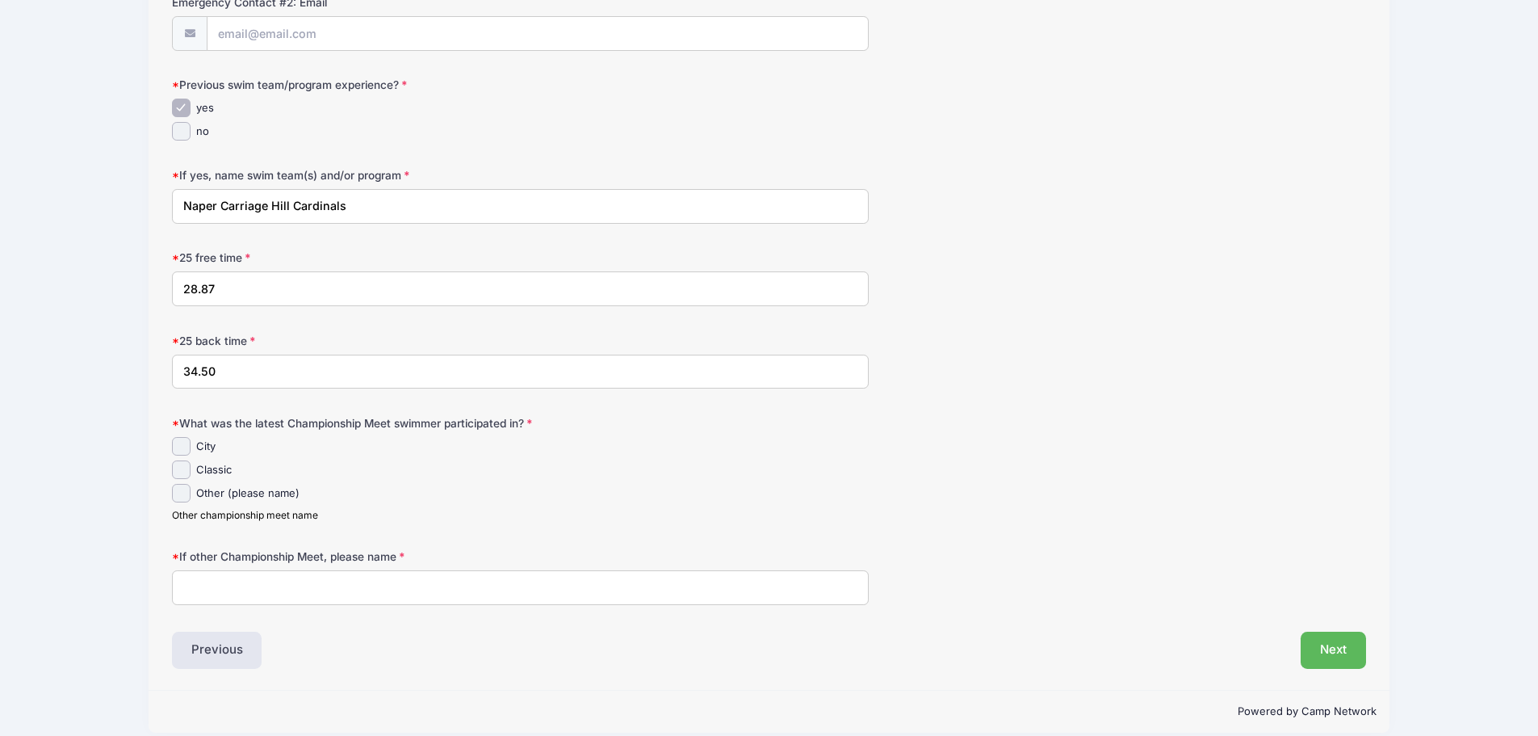
type input "34.50"
click at [182, 473] on input "Classic" at bounding box center [181, 469] width 19 height 19
checkbox input "true"
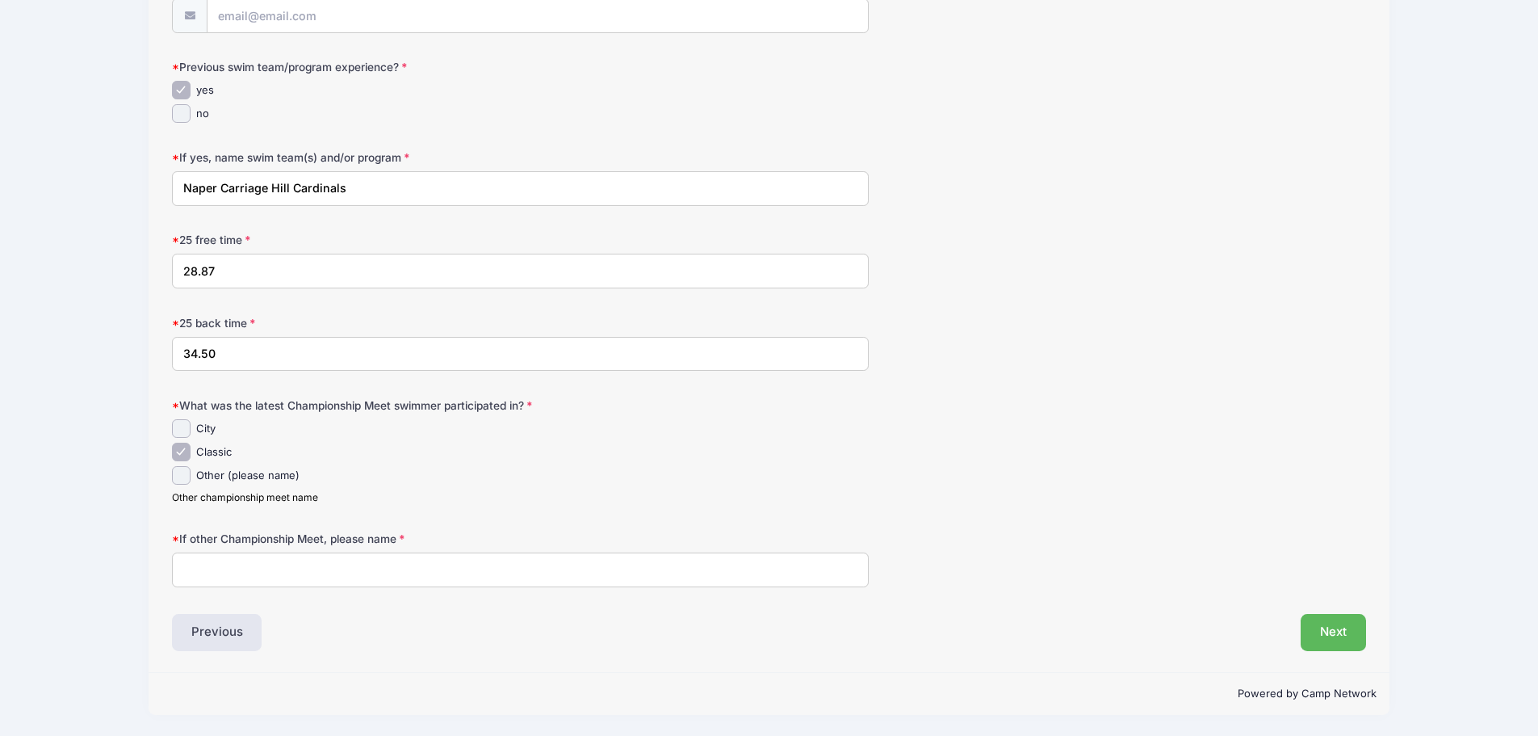
click at [314, 572] on input "If other Championship Meet, please name" at bounding box center [520, 569] width 697 height 35
type input "NA"
click at [1346, 642] on button "Next" at bounding box center [1333, 632] width 65 height 37
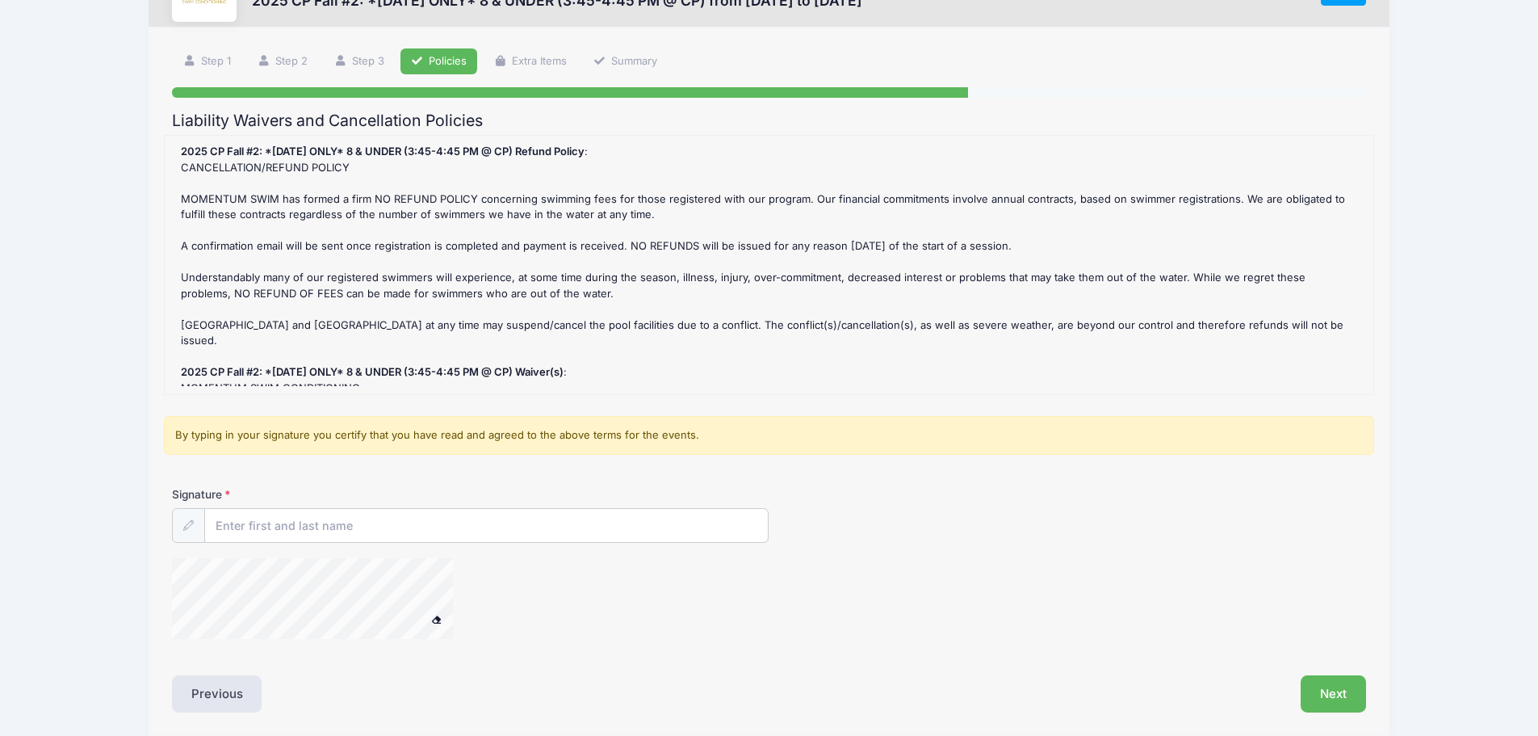
scroll to position [0, 0]
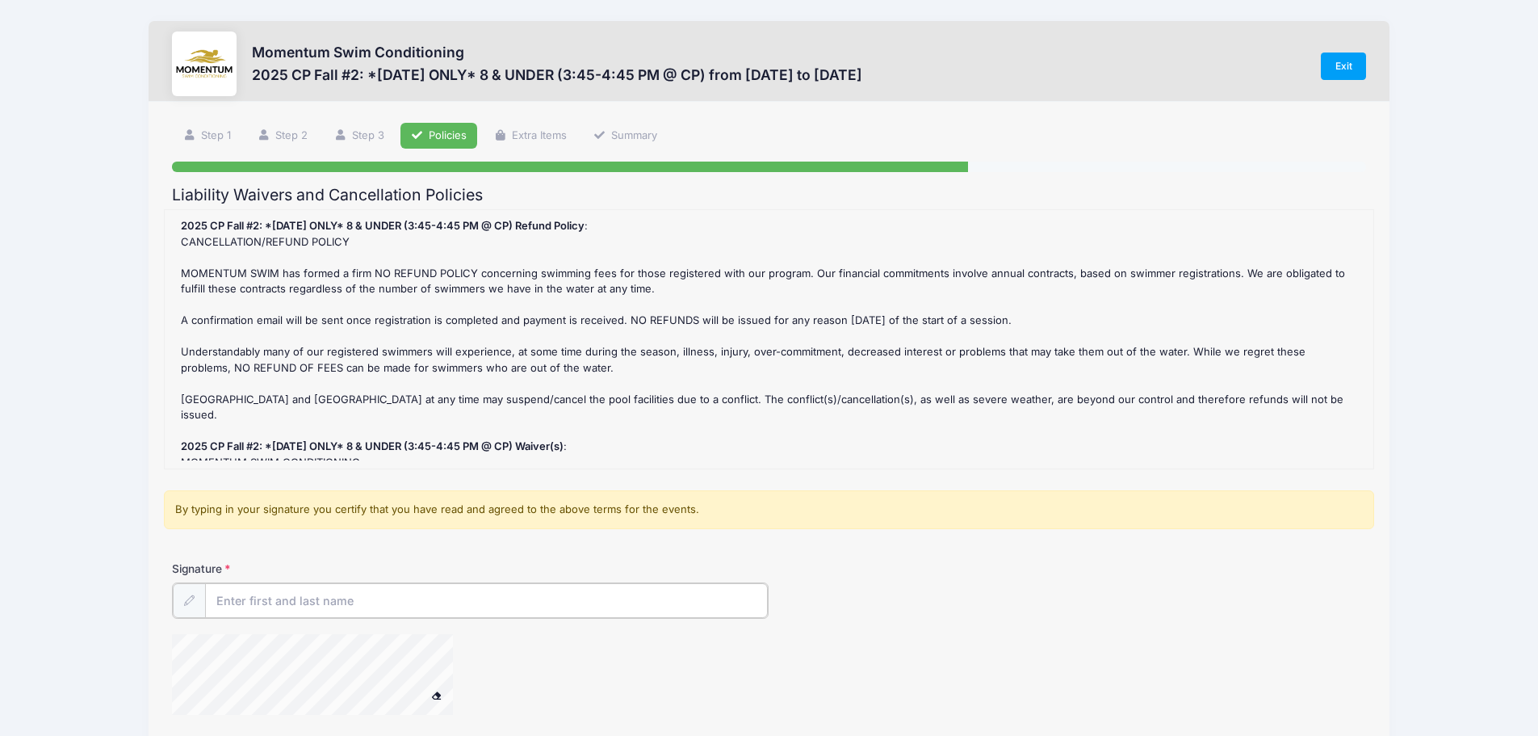
click at [323, 601] on input "Signature" at bounding box center [487, 600] width 564 height 35
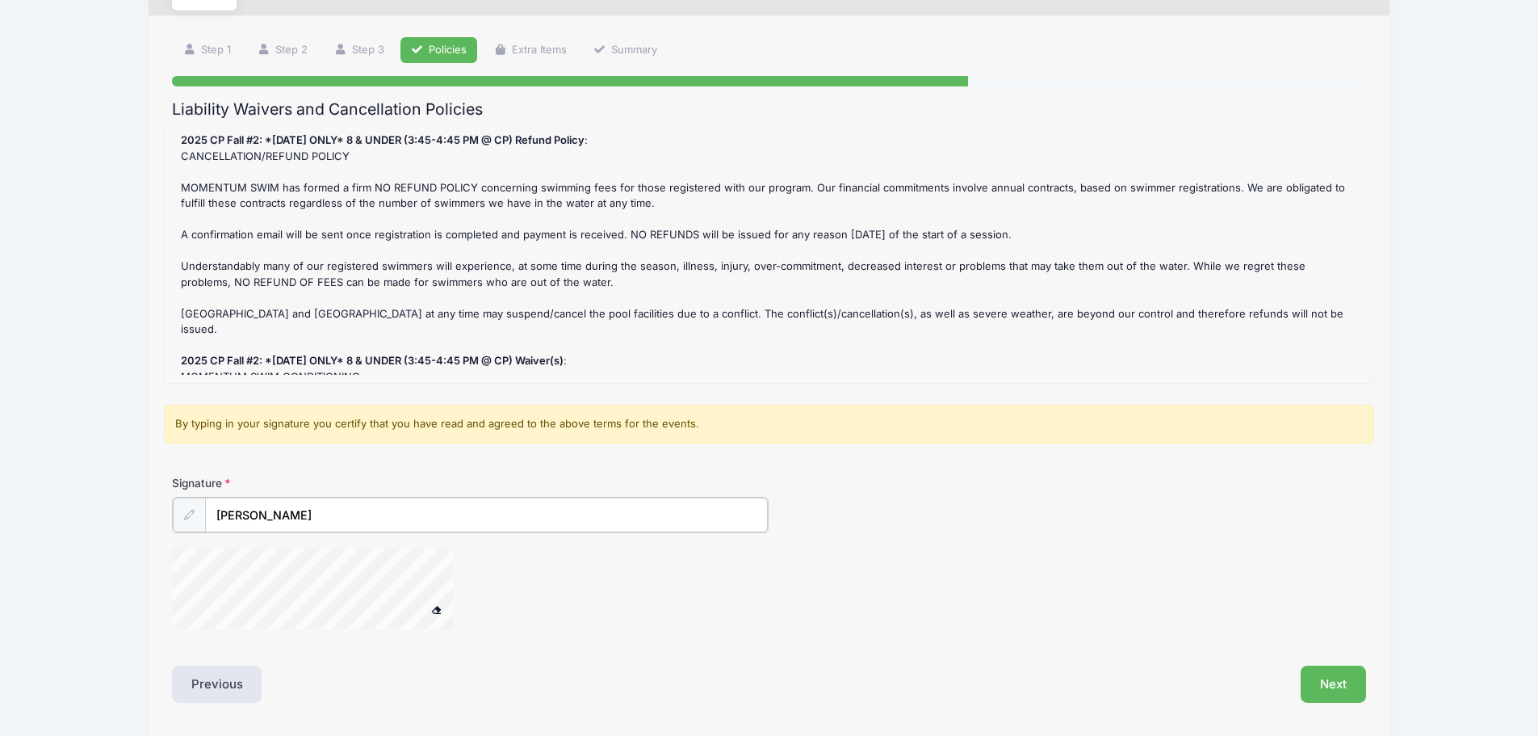
scroll to position [137, 0]
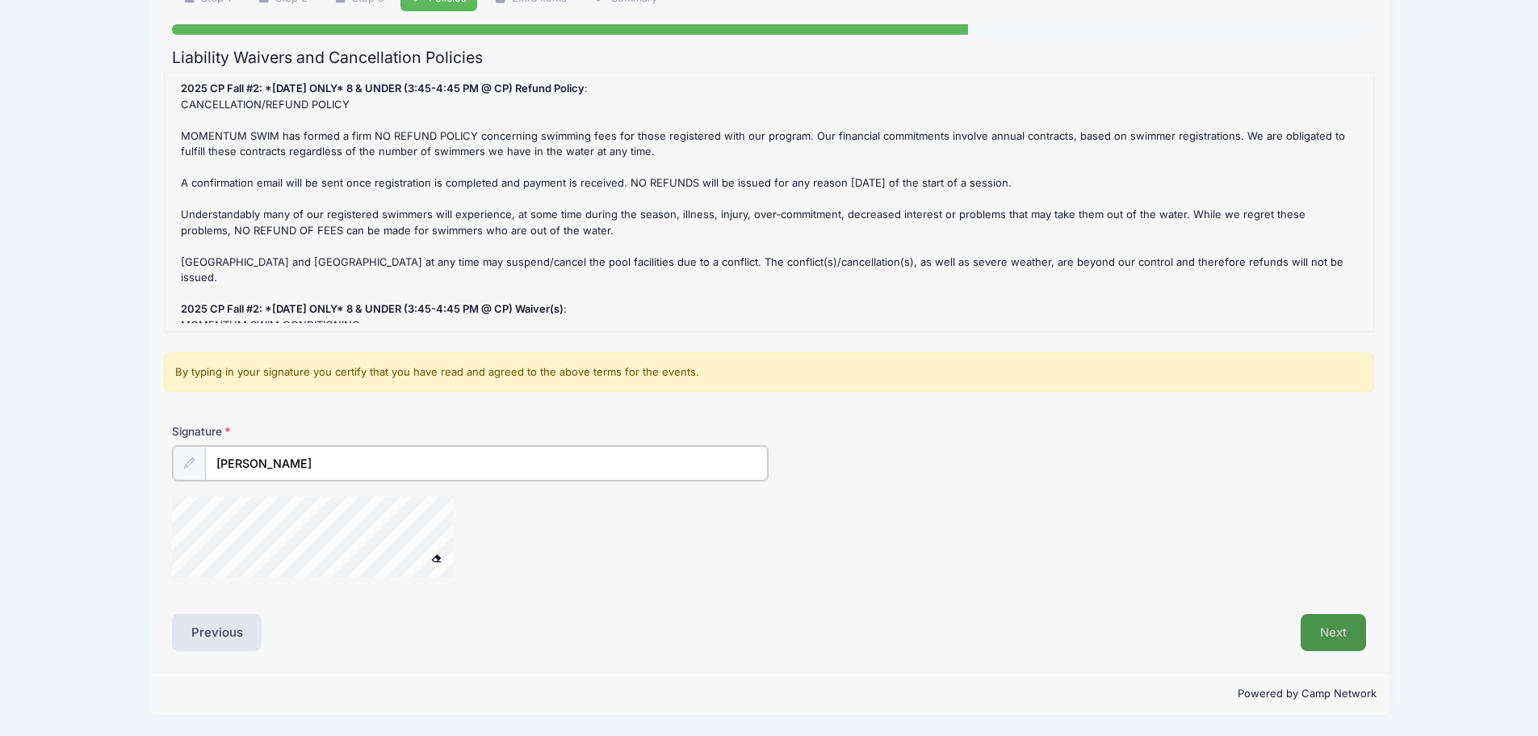
type input "Julia Panozzo"
click at [1343, 625] on button "Next" at bounding box center [1333, 632] width 65 height 37
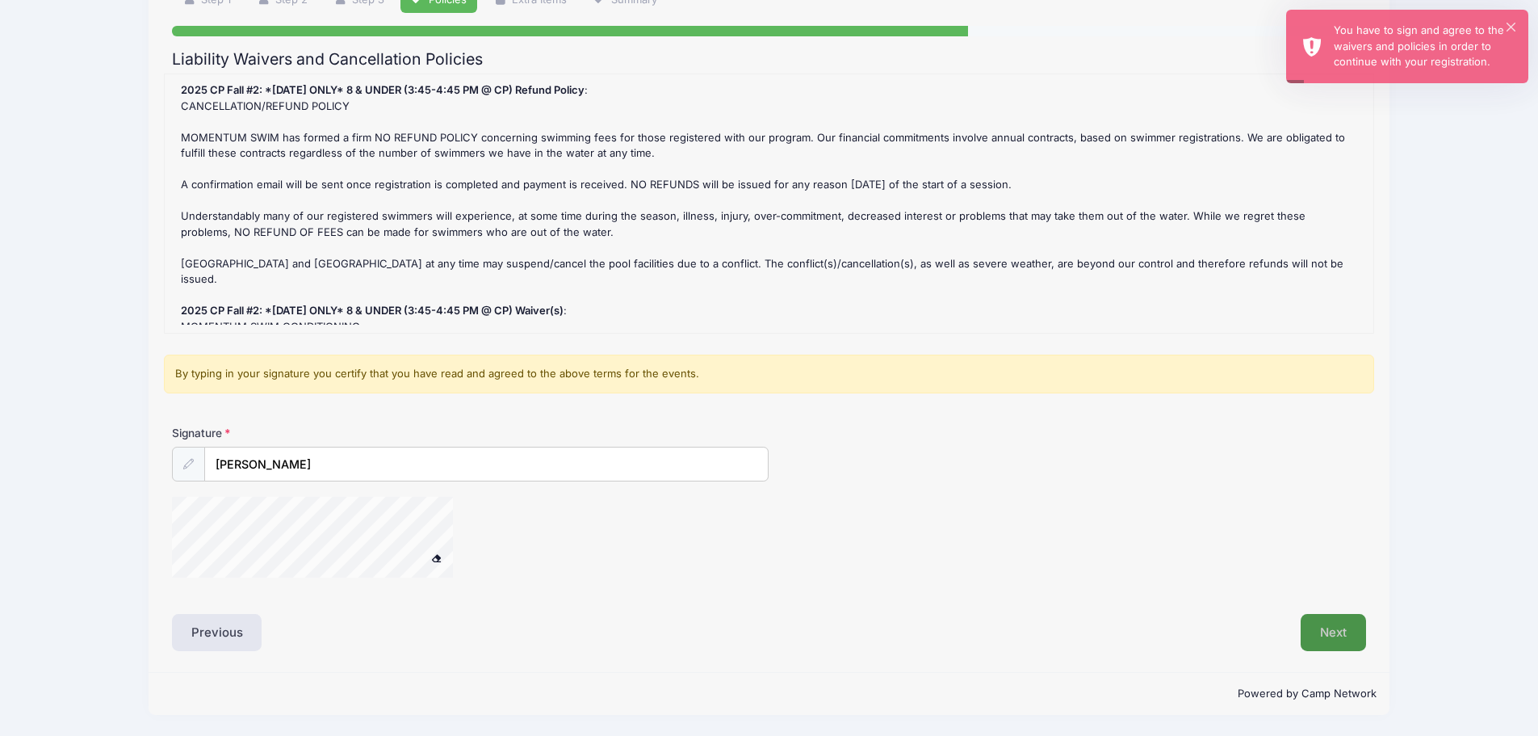
click at [1354, 625] on button "Next" at bounding box center [1333, 632] width 65 height 37
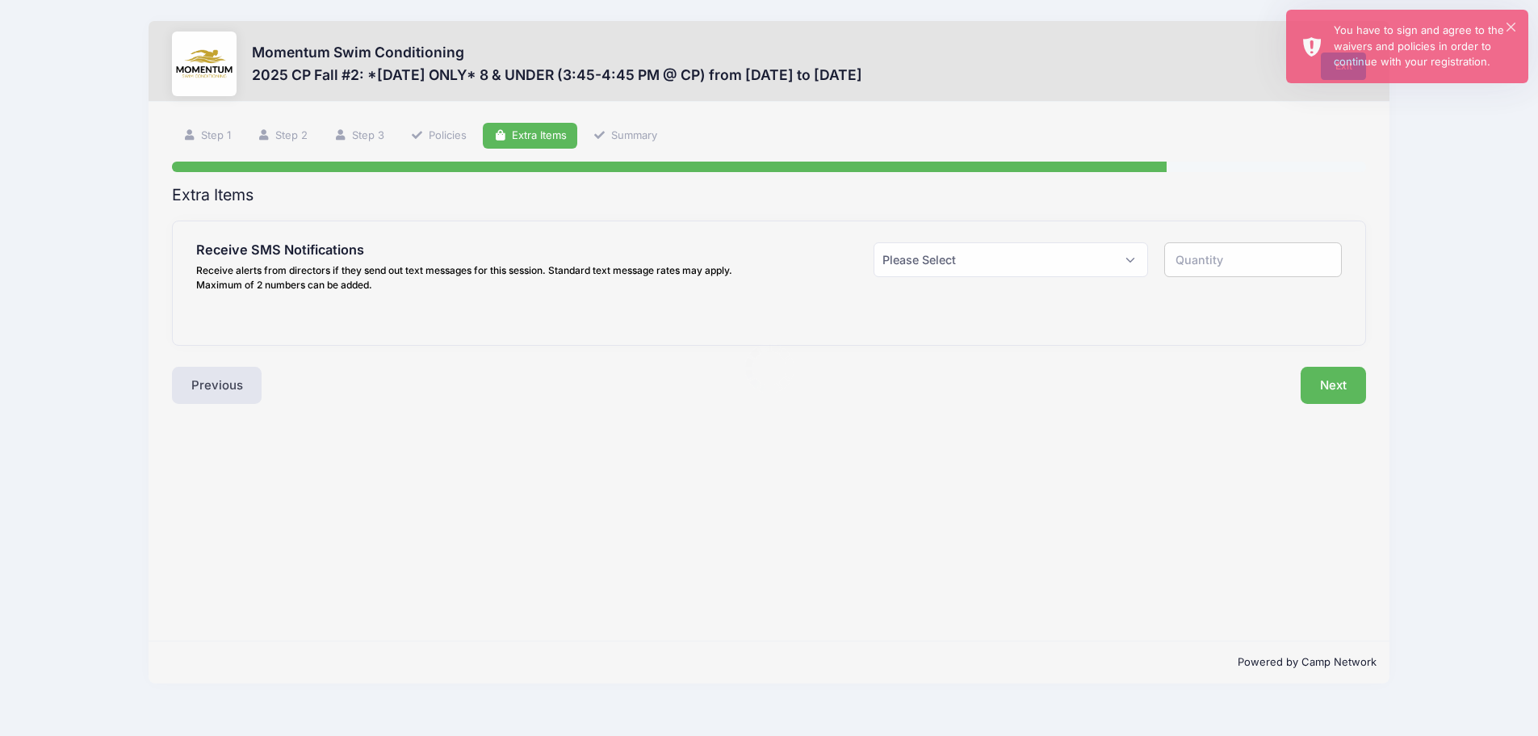
scroll to position [0, 0]
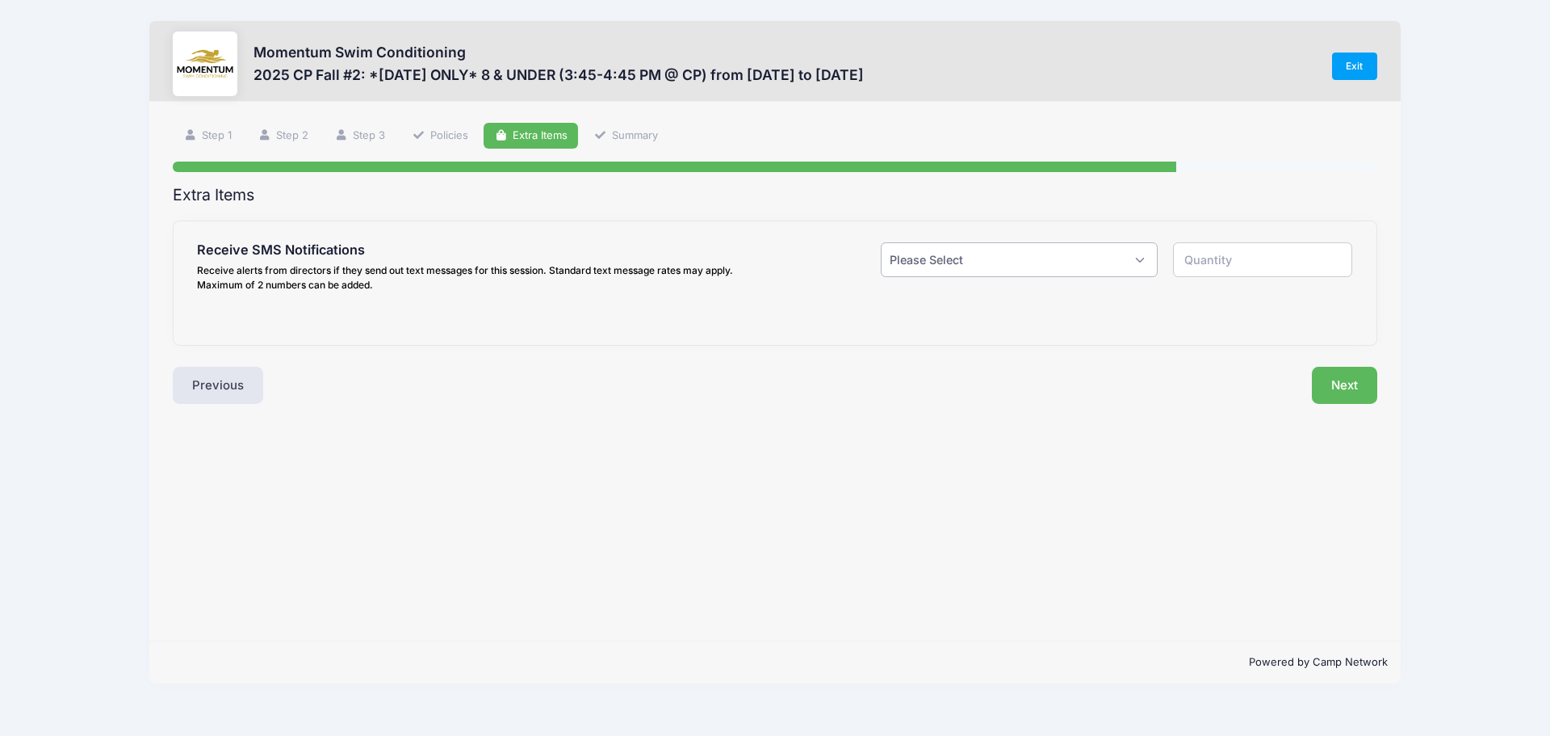
click at [959, 269] on select "Please Select Yes ($0.00) No" at bounding box center [1019, 259] width 277 height 35
select select "1"
click at [881, 242] on select "Please Select Yes ($0.00) No" at bounding box center [1019, 259] width 277 height 35
type input "1"
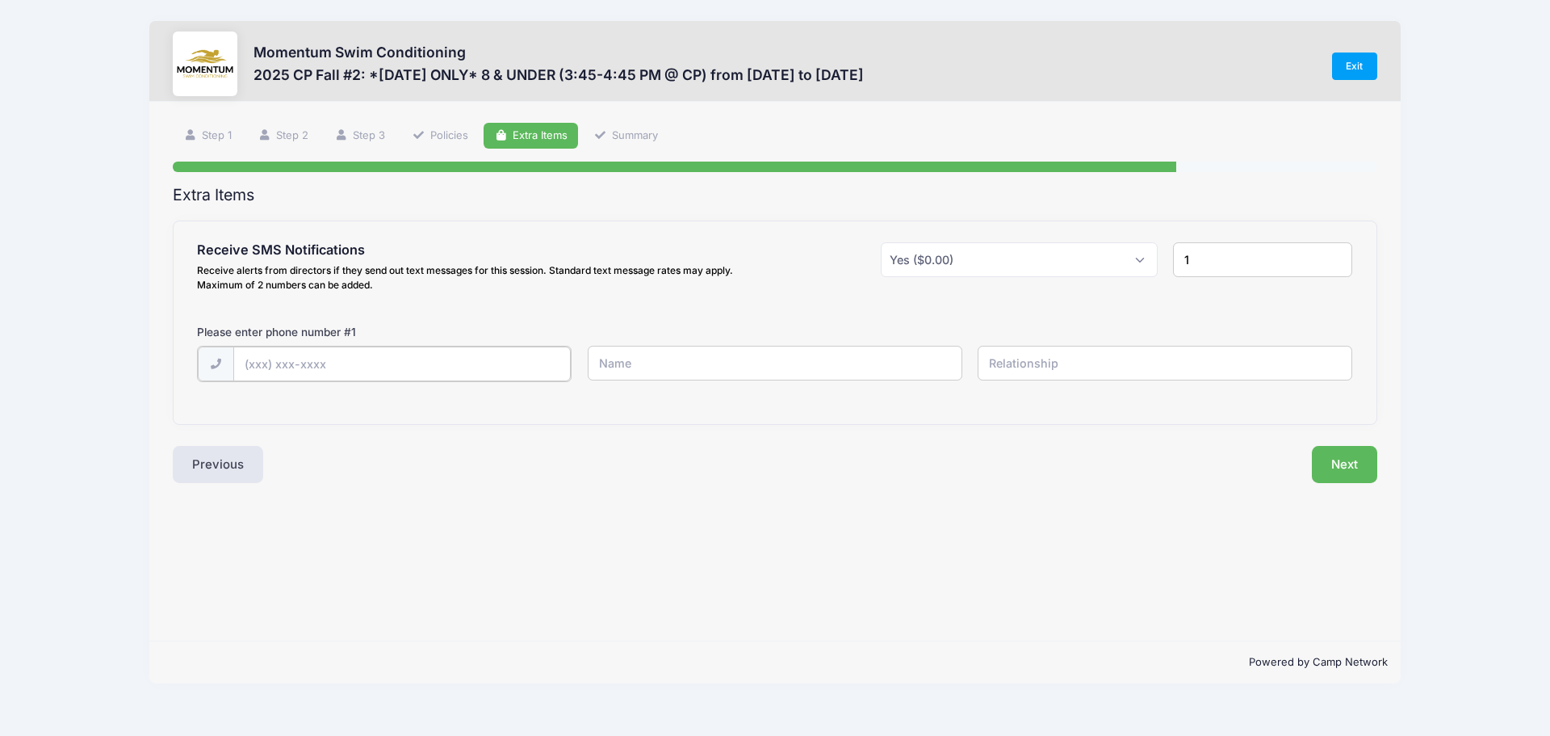
click at [465, 368] on input "text" at bounding box center [402, 363] width 338 height 35
type input "(612) 418-5115"
click at [698, 357] on input "text" at bounding box center [775, 363] width 375 height 35
type input "Julia Panozzo"
type input "Mother"
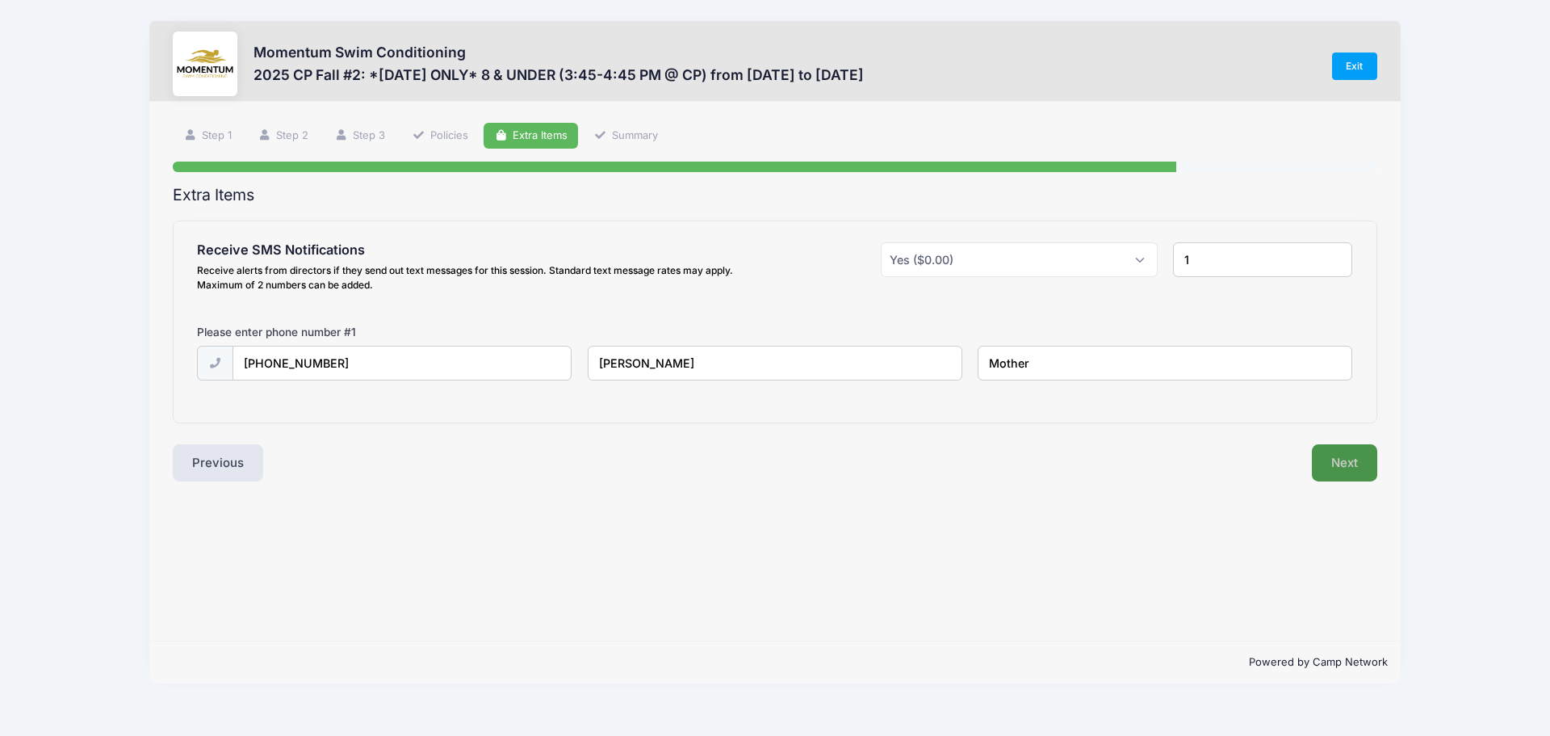
click at [1339, 474] on button "Next" at bounding box center [1344, 462] width 65 height 37
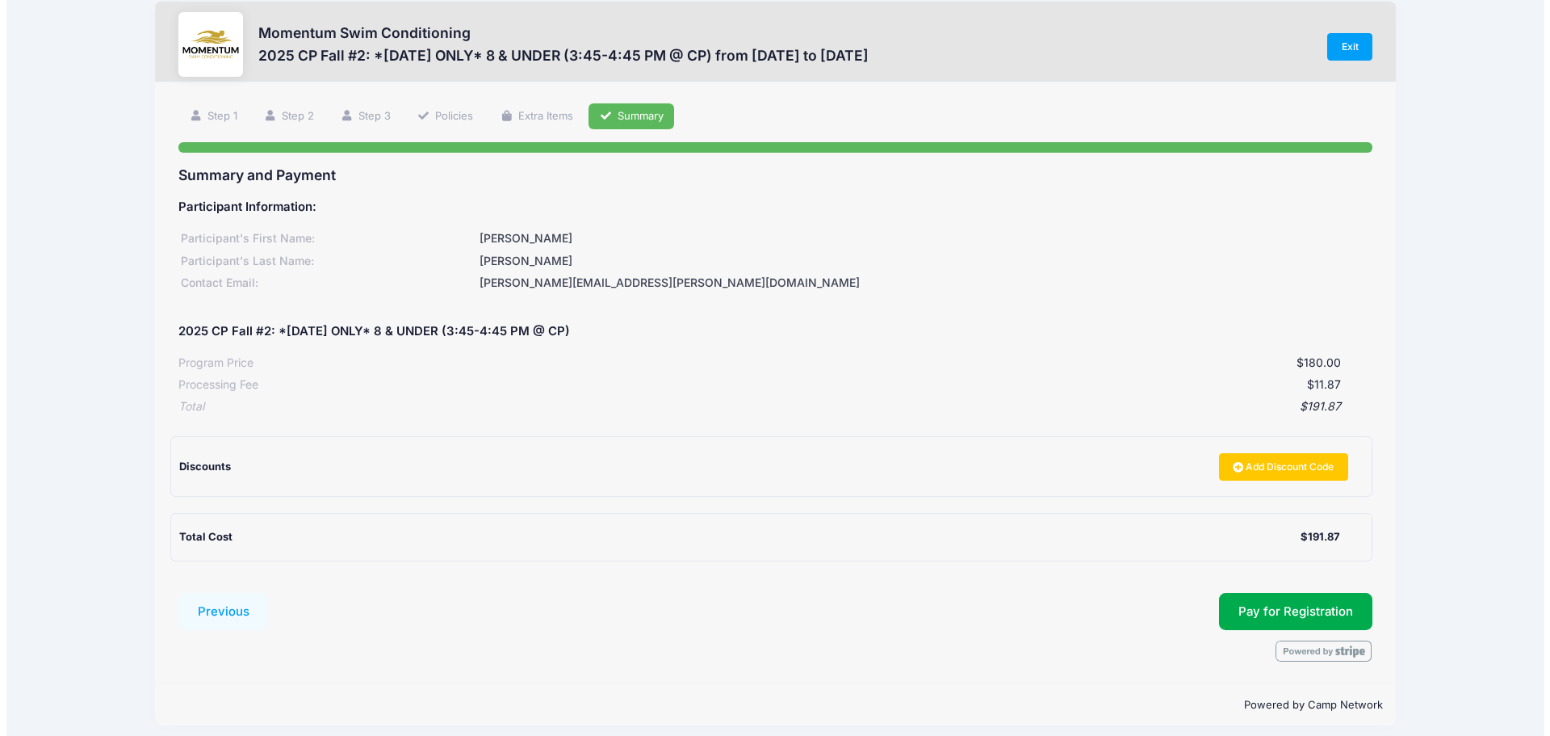
scroll to position [30, 0]
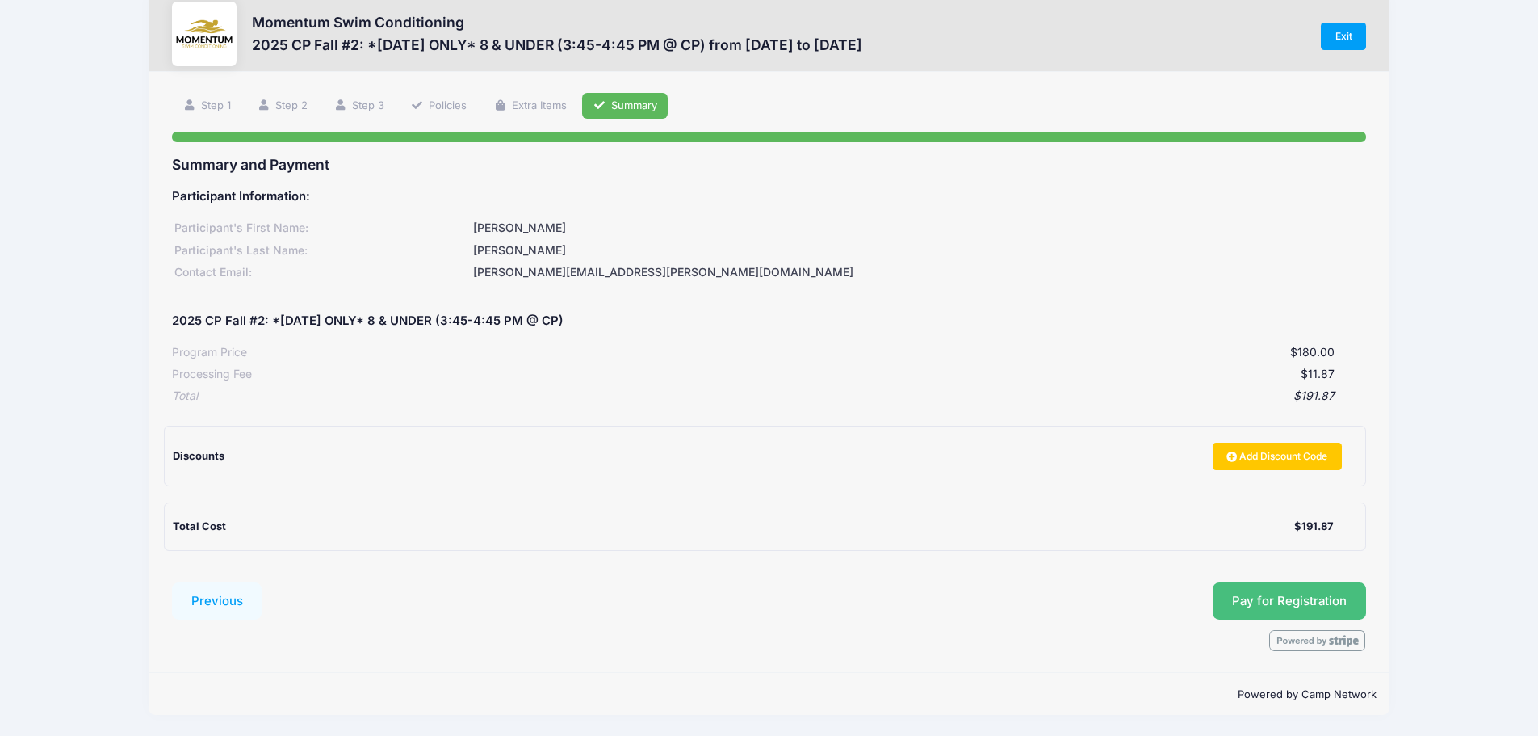
click at [1271, 610] on button "Pay for Registration" at bounding box center [1289, 600] width 153 height 37
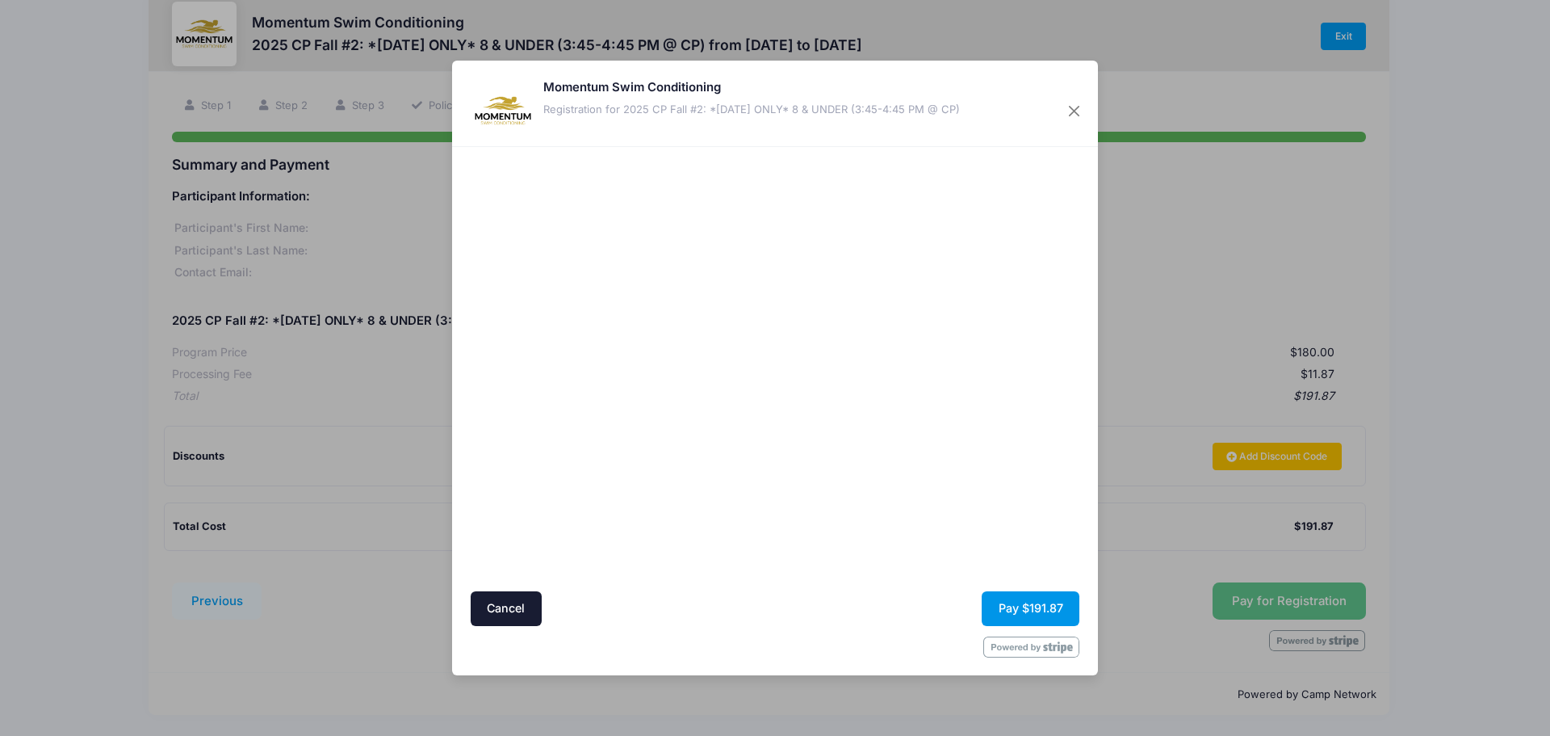
click at [1021, 611] on button "Pay $191.87" at bounding box center [1031, 608] width 98 height 35
